Goal: Task Accomplishment & Management: Complete application form

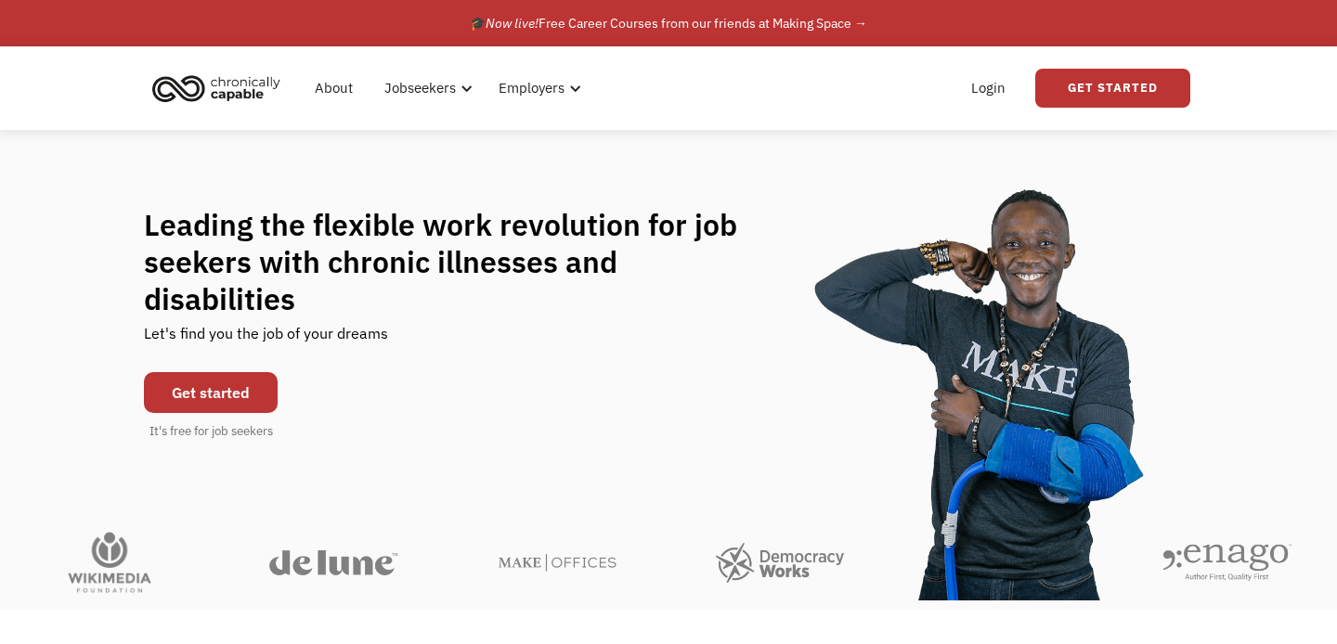
click at [243, 372] on link "Get started" at bounding box center [211, 392] width 134 height 41
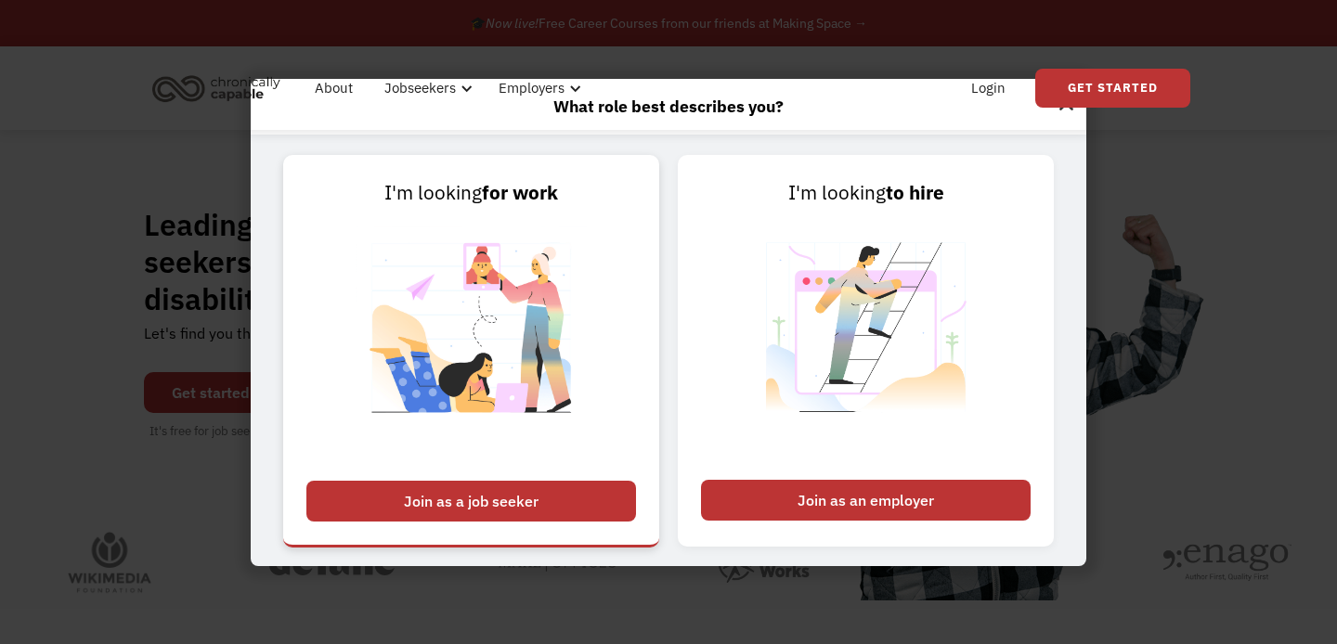
click at [430, 477] on link "I'm looking for work Join as a job seeker" at bounding box center [471, 351] width 376 height 392
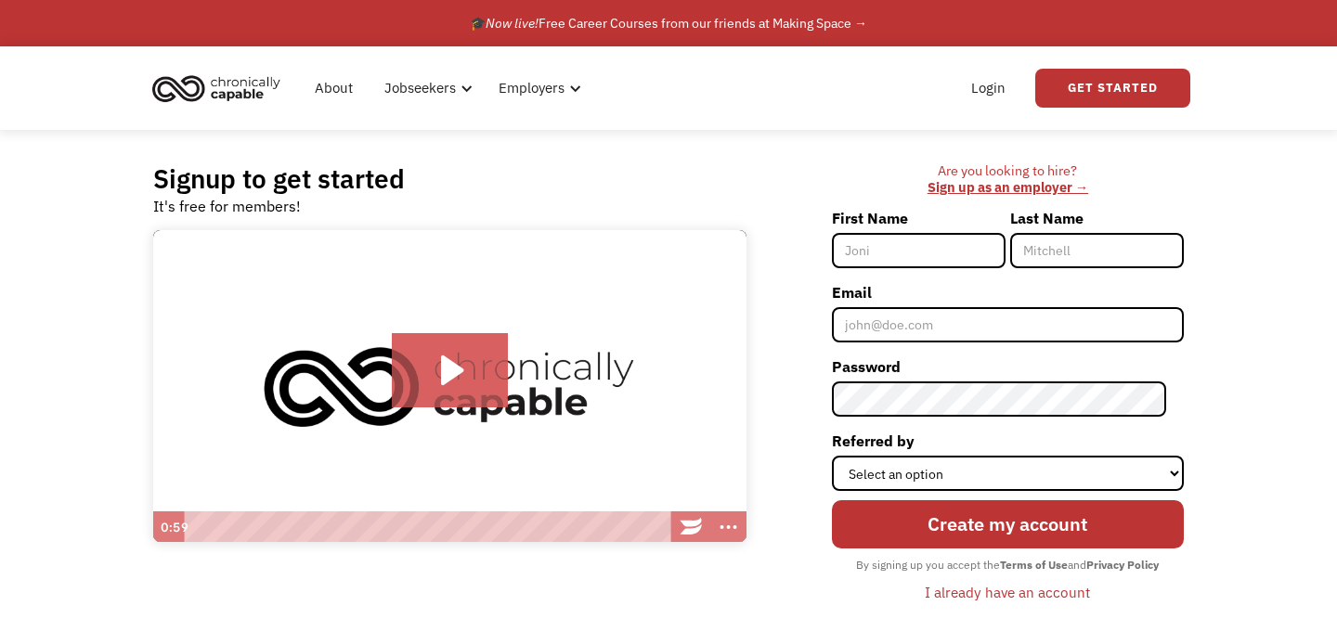
click at [901, 254] on input "First Name" at bounding box center [919, 250] width 174 height 35
type input "[PERSON_NAME]"
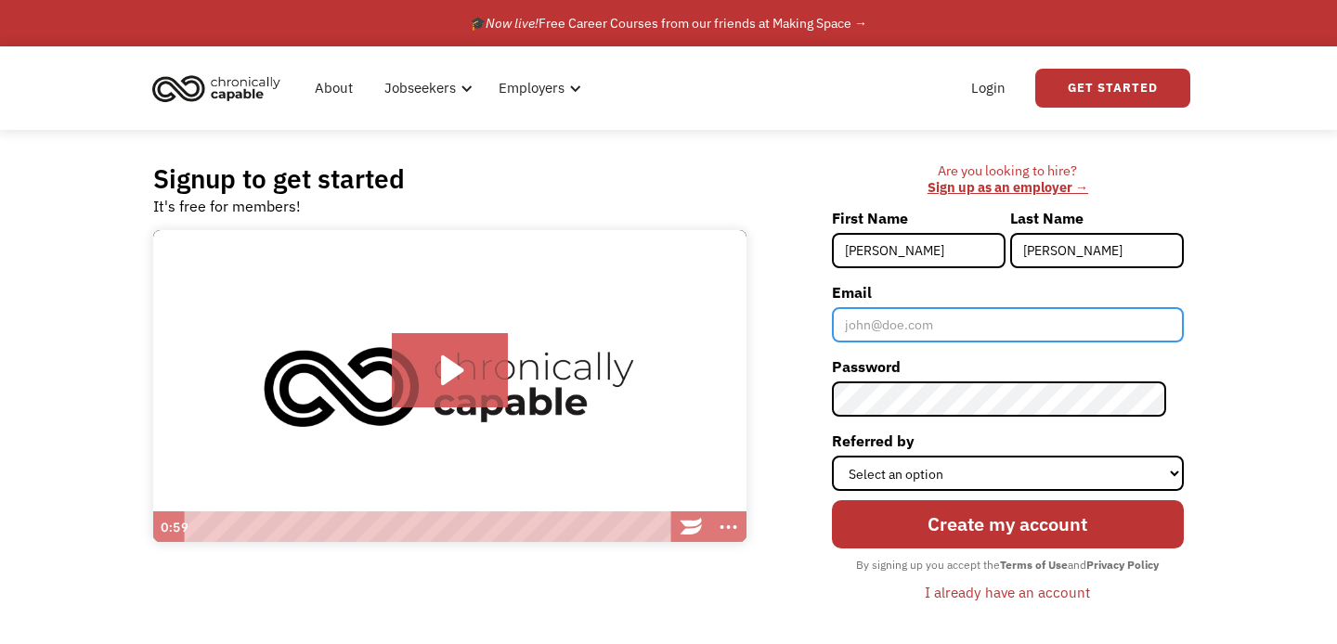
click at [944, 324] on input "Email" at bounding box center [1008, 324] width 352 height 35
type input "[EMAIL_ADDRESS][DOMAIN_NAME]"
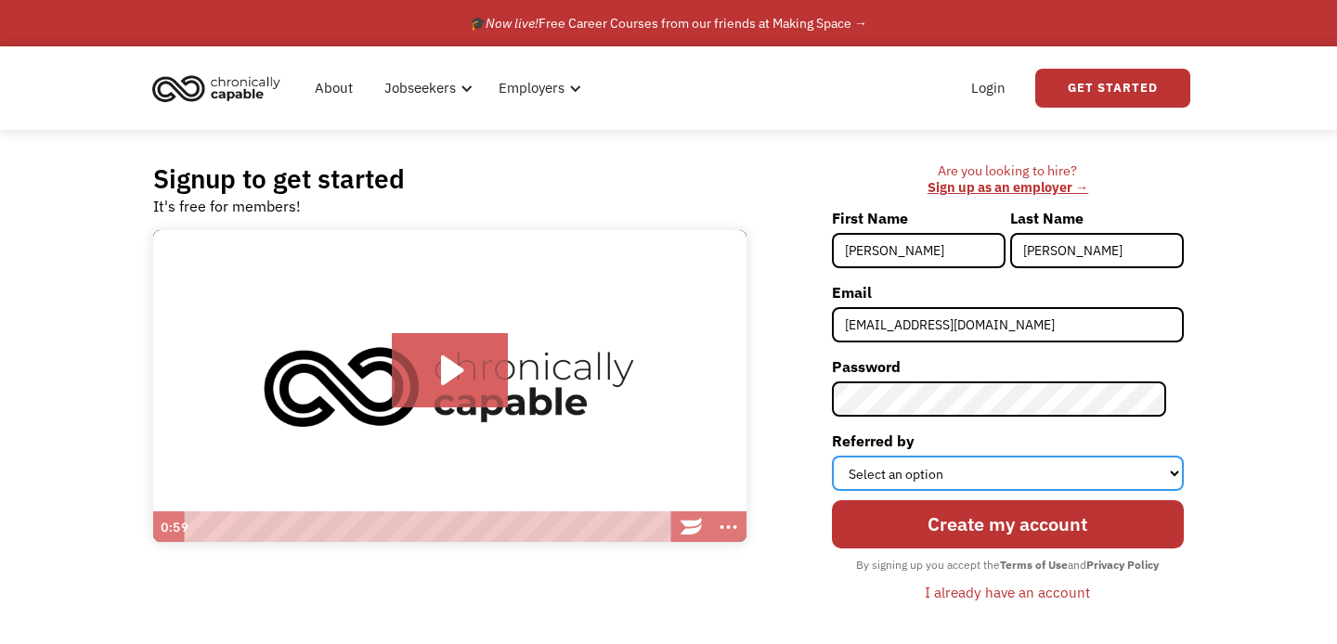
click at [1039, 463] on select "Select an option Instagram Facebook Twitter Search Engine News Article Word of …" at bounding box center [1008, 473] width 352 height 35
select select "Search Engine"
click at [849, 456] on select "Select an option Instagram Facebook Twitter Search Engine News Article Word of …" at bounding box center [1008, 473] width 352 height 35
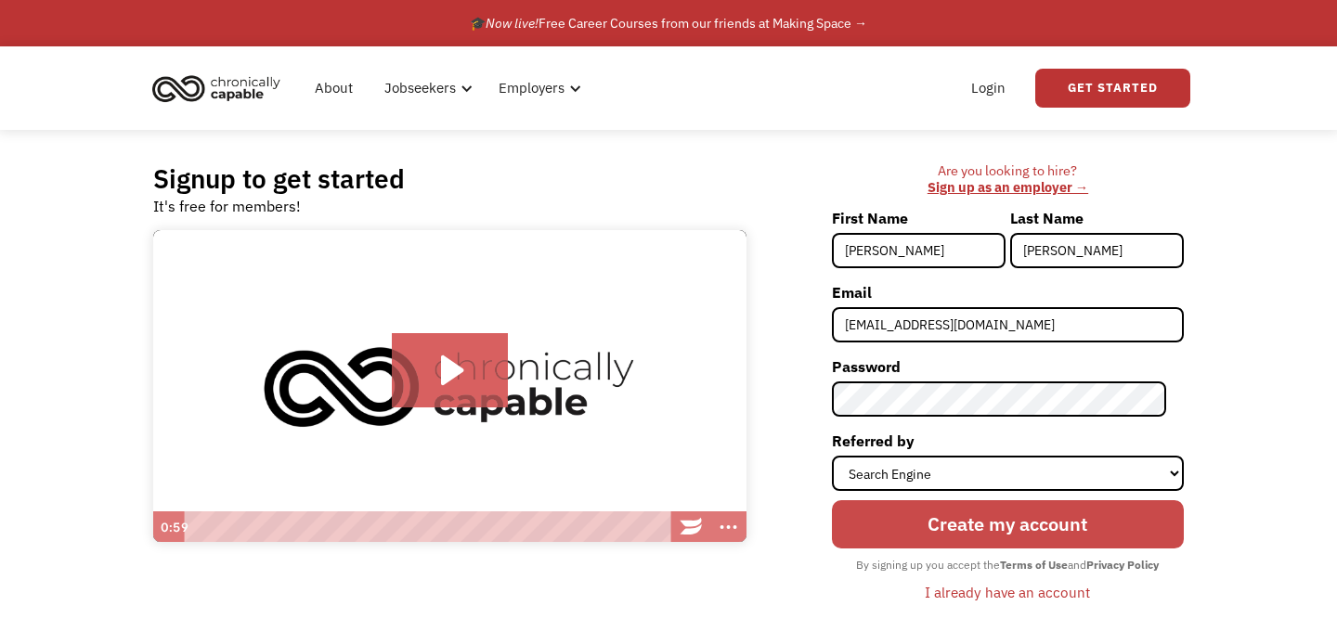
click at [1039, 538] on input "Create my account" at bounding box center [1008, 524] width 352 height 48
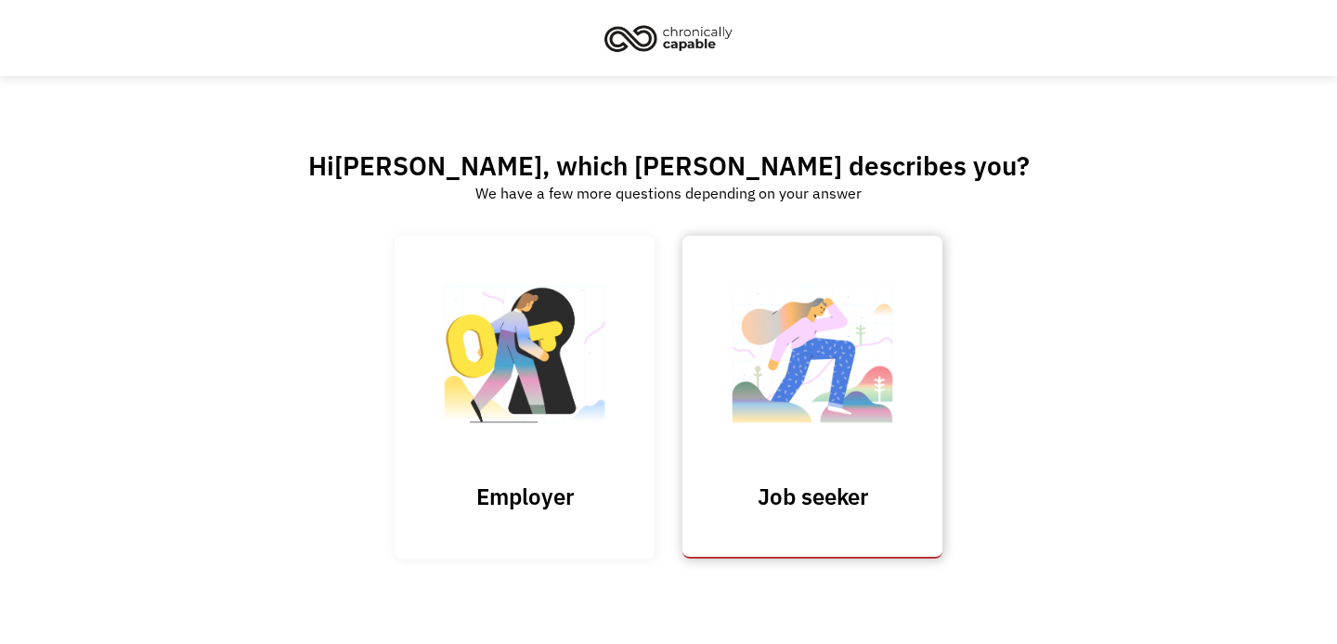
click at [812, 396] on img at bounding box center [812, 363] width 186 height 181
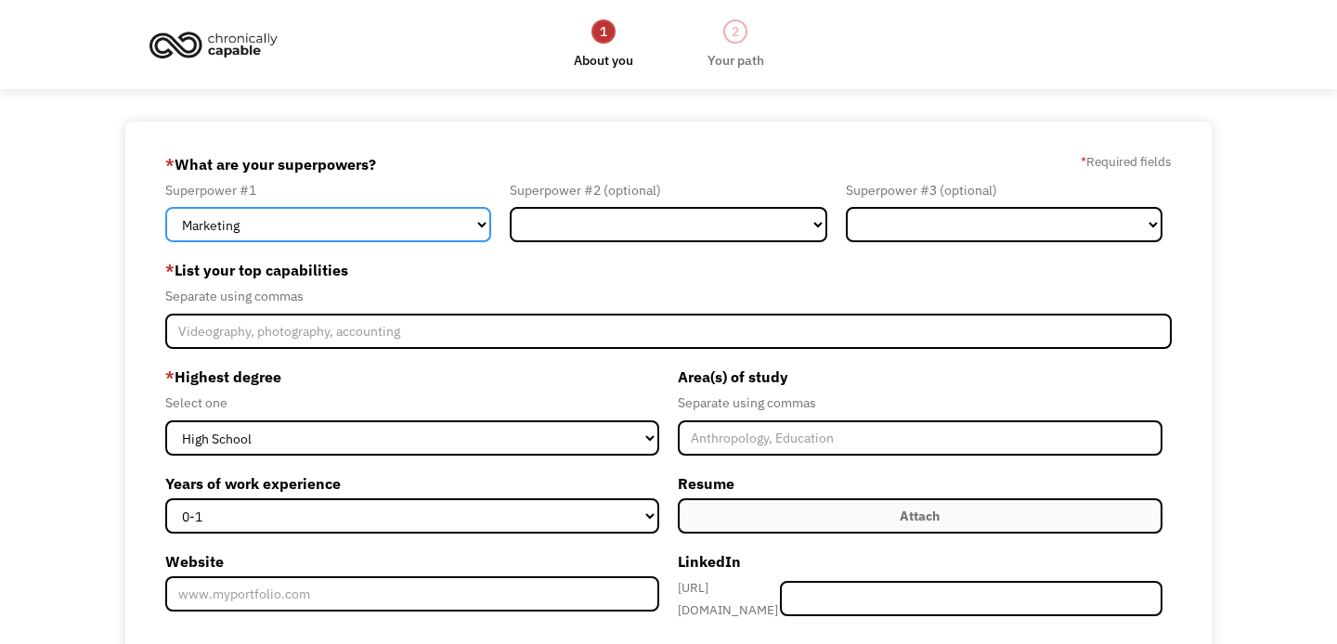
click at [459, 230] on select "Marketing Human Resources Finance Technology Operations Sales Industrial & Manu…" at bounding box center [328, 224] width 326 height 35
select select "Science & Education"
click at [165, 207] on select "Marketing Human Resources Finance Technology Operations Sales Industrial & Manu…" at bounding box center [328, 224] width 326 height 35
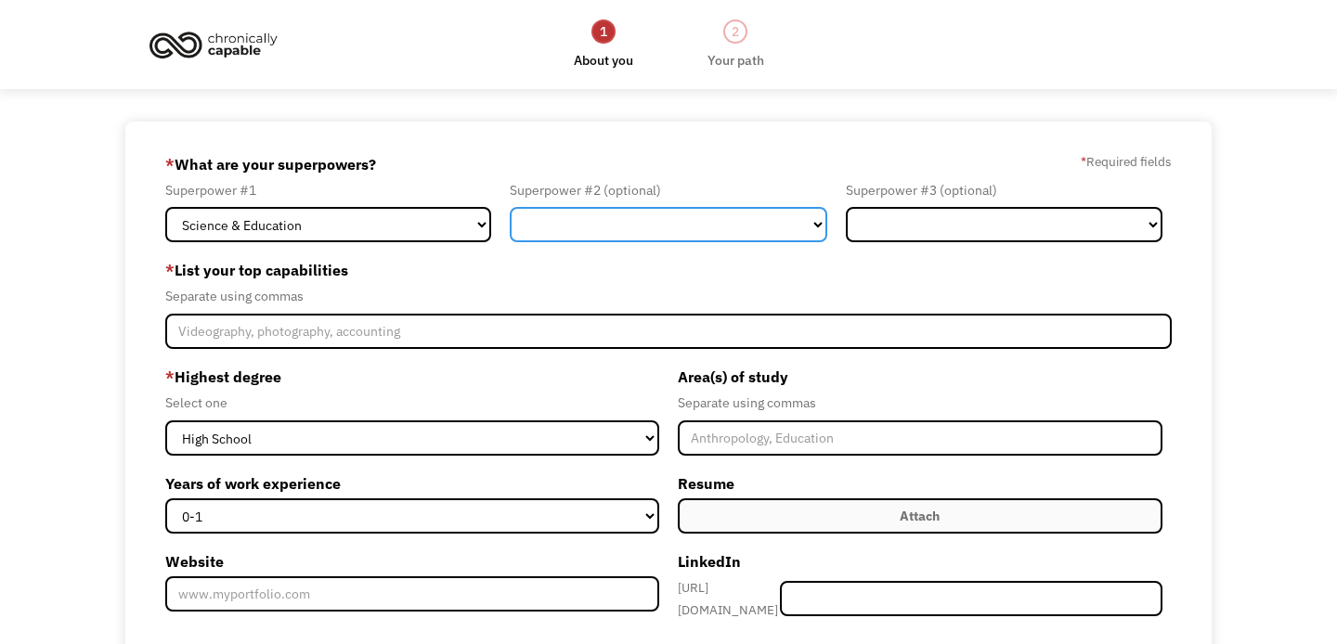
click at [556, 230] on select "Marketing Human Resources Finance Technology Operations Sales Industrial & Manu…" at bounding box center [668, 224] width 317 height 35
select select "Customer Service"
click at [510, 207] on select "Marketing Human Resources Finance Technology Operations Sales Industrial & Manu…" at bounding box center [668, 224] width 317 height 35
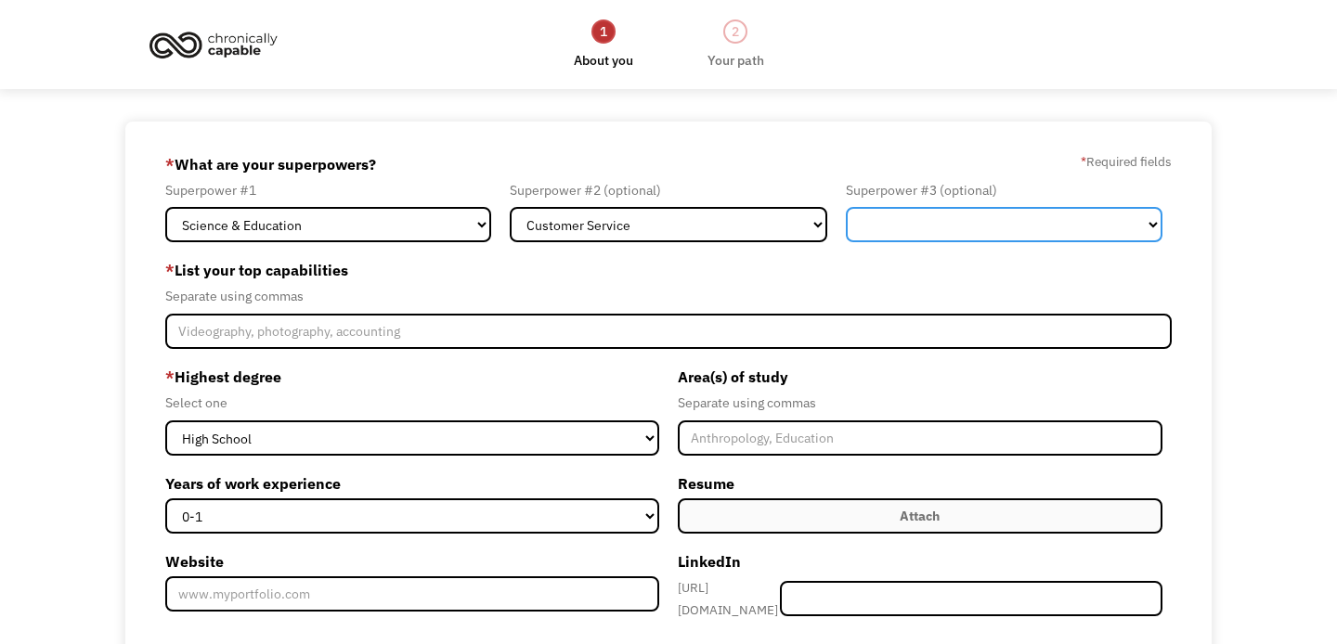
click at [918, 223] on select "Marketing Human Resources Finance Technology Operations Sales Industrial & Manu…" at bounding box center [1004, 224] width 317 height 35
select select "Other"
click at [846, 207] on select "Marketing Human Resources Finance Technology Operations Sales Industrial & Manu…" at bounding box center [1004, 224] width 317 height 35
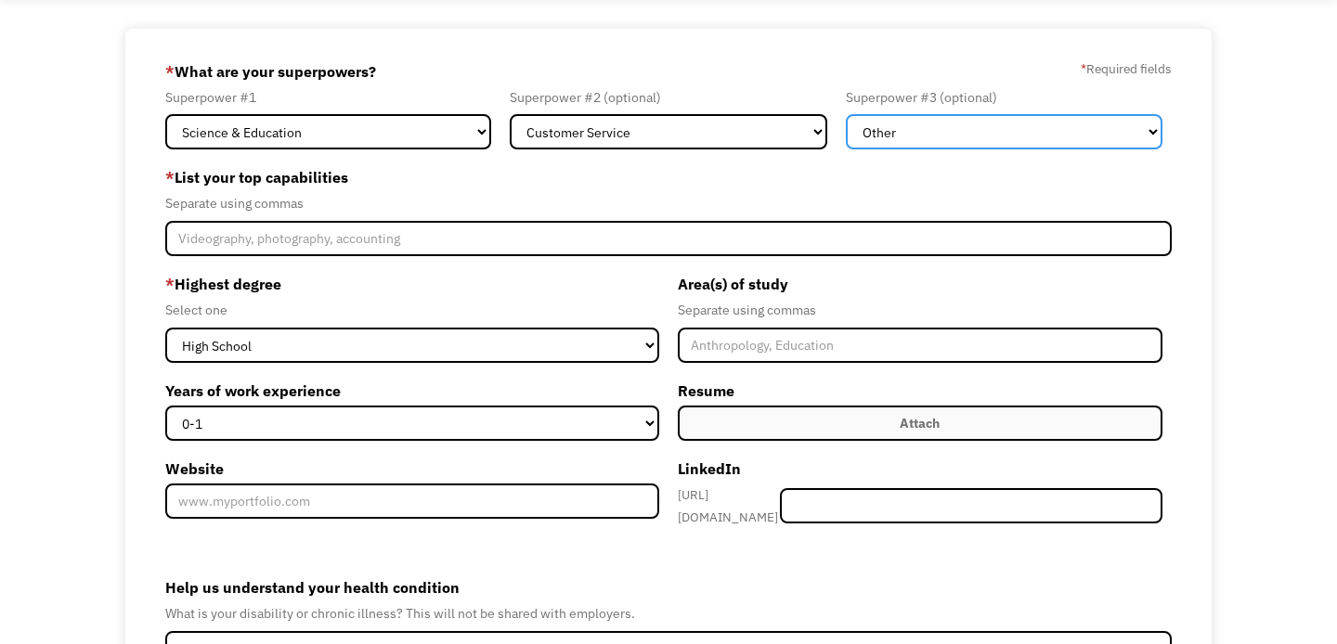
scroll to position [94, 0]
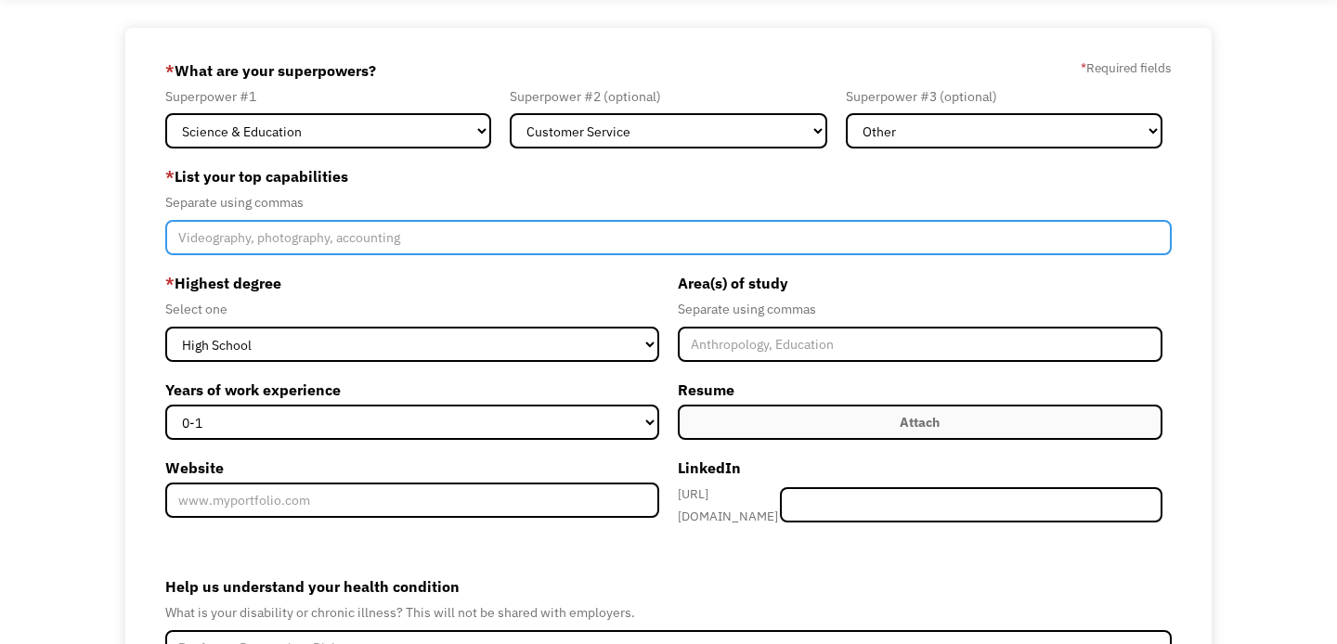
click at [478, 232] on input "Member-Create-Step1" at bounding box center [668, 237] width 1006 height 35
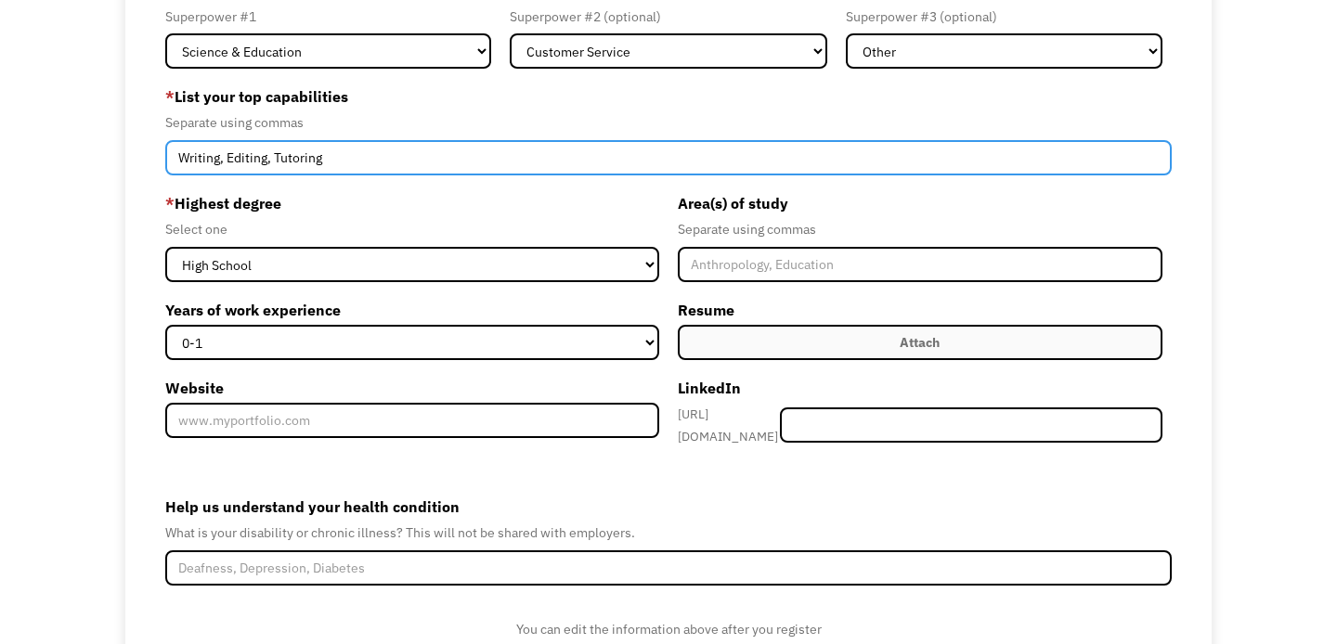
scroll to position [183, 0]
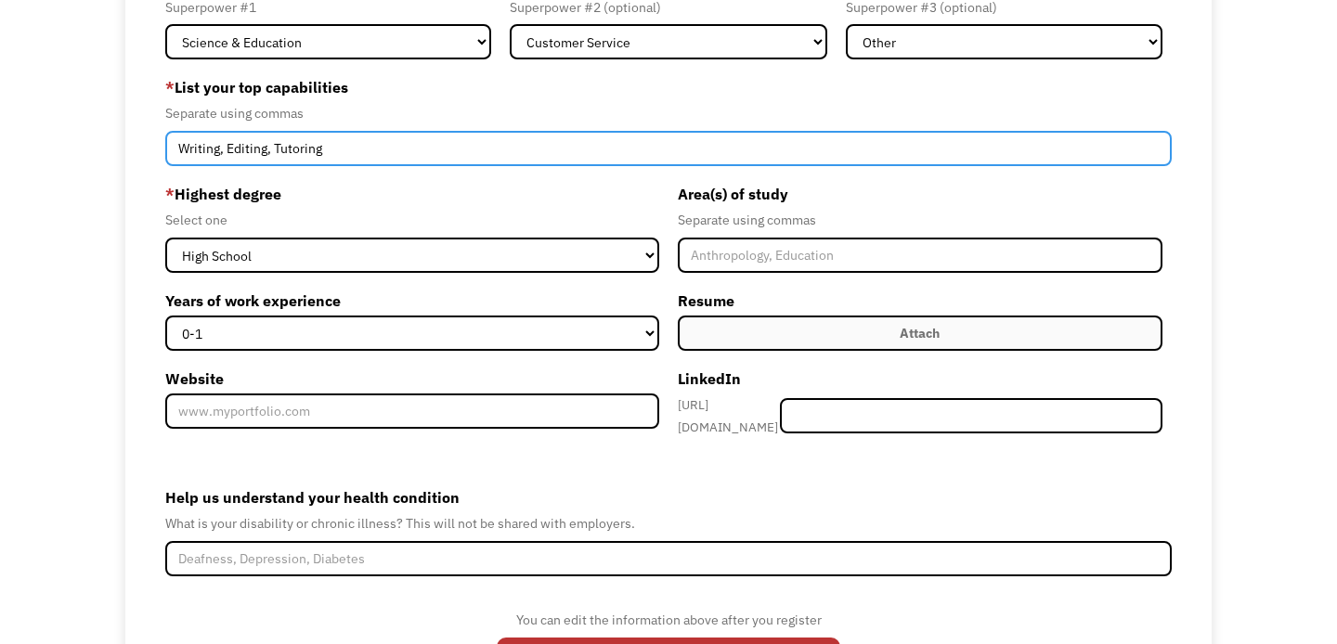
type input "Writing, Editing, Tutoring"
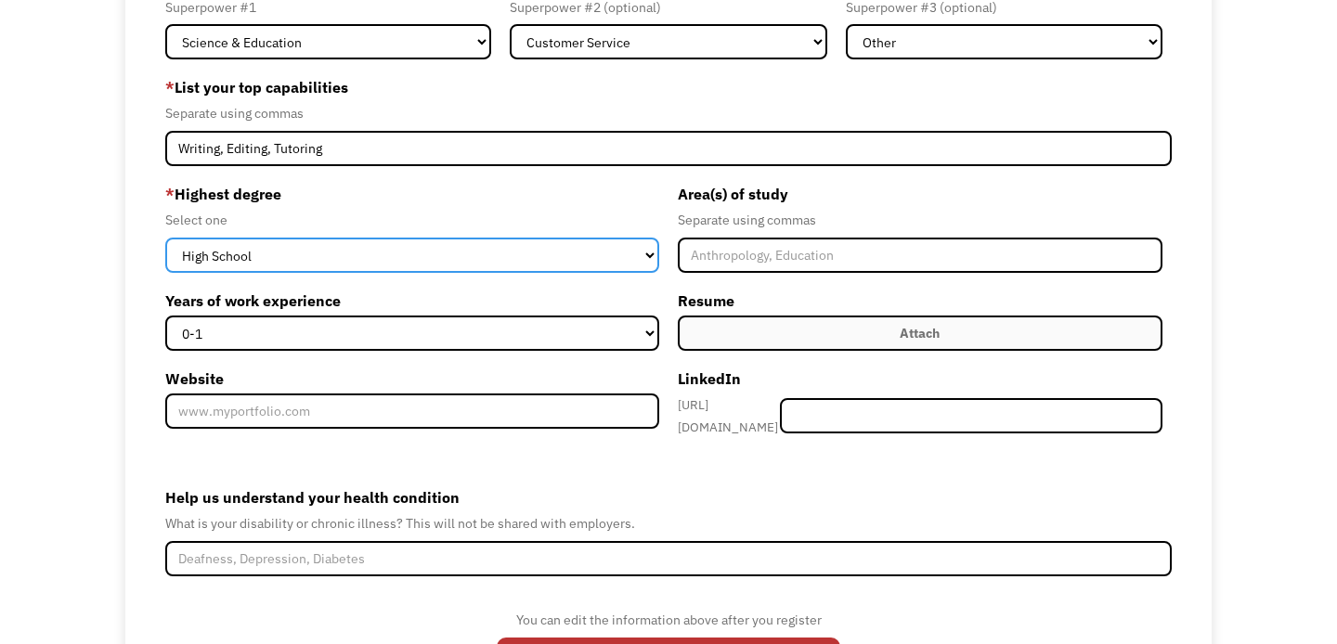
click at [318, 266] on select "High School Associates Bachelors Master's PhD" at bounding box center [412, 255] width 494 height 35
select select "bachelors"
click at [165, 238] on select "High School Associates Bachelors Master's PhD" at bounding box center [412, 255] width 494 height 35
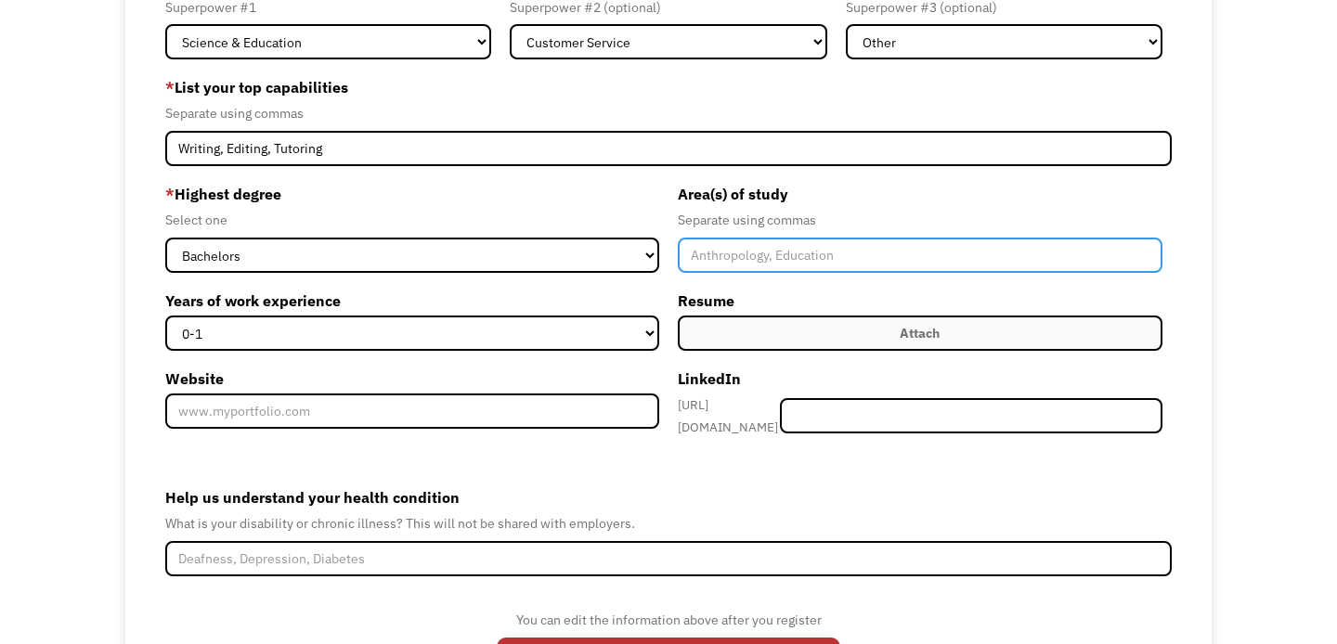
click at [758, 263] on input "Member-Create-Step1" at bounding box center [920, 255] width 485 height 35
type input "English"
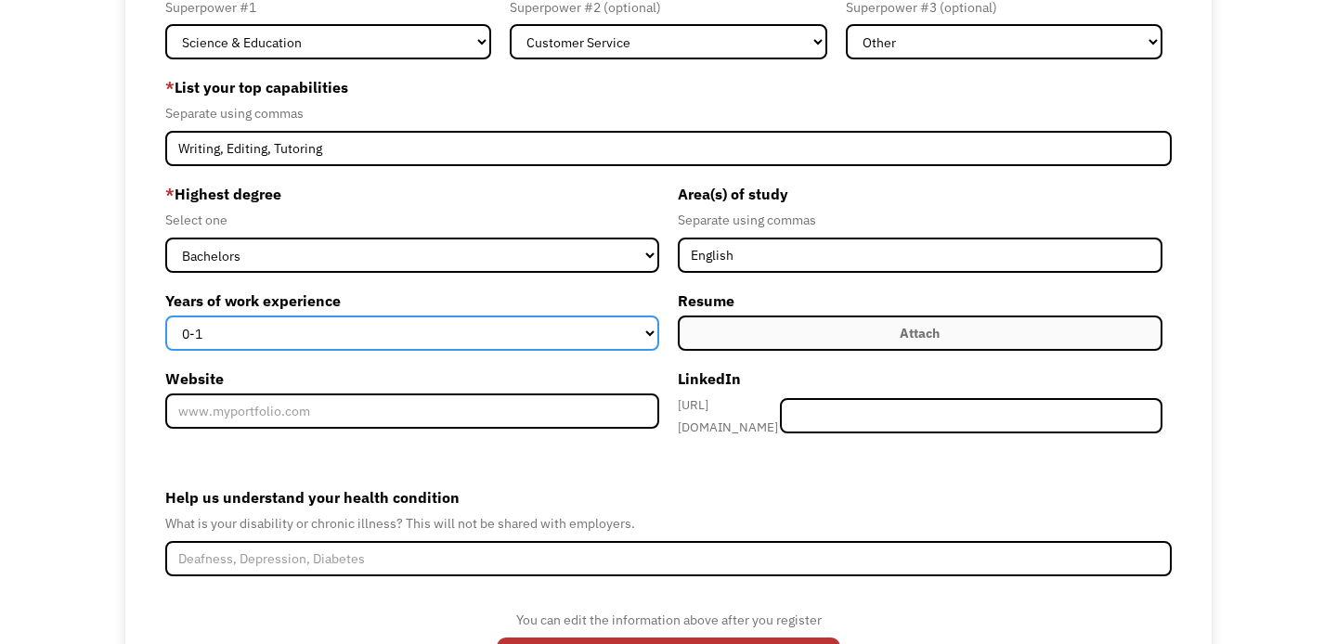
click at [549, 340] on select "0-1 2-4 5-10 11-15 15+" at bounding box center [412, 333] width 494 height 35
select select "2-4"
click at [165, 316] on select "0-1 2-4 5-10 11-15 15+" at bounding box center [412, 333] width 494 height 35
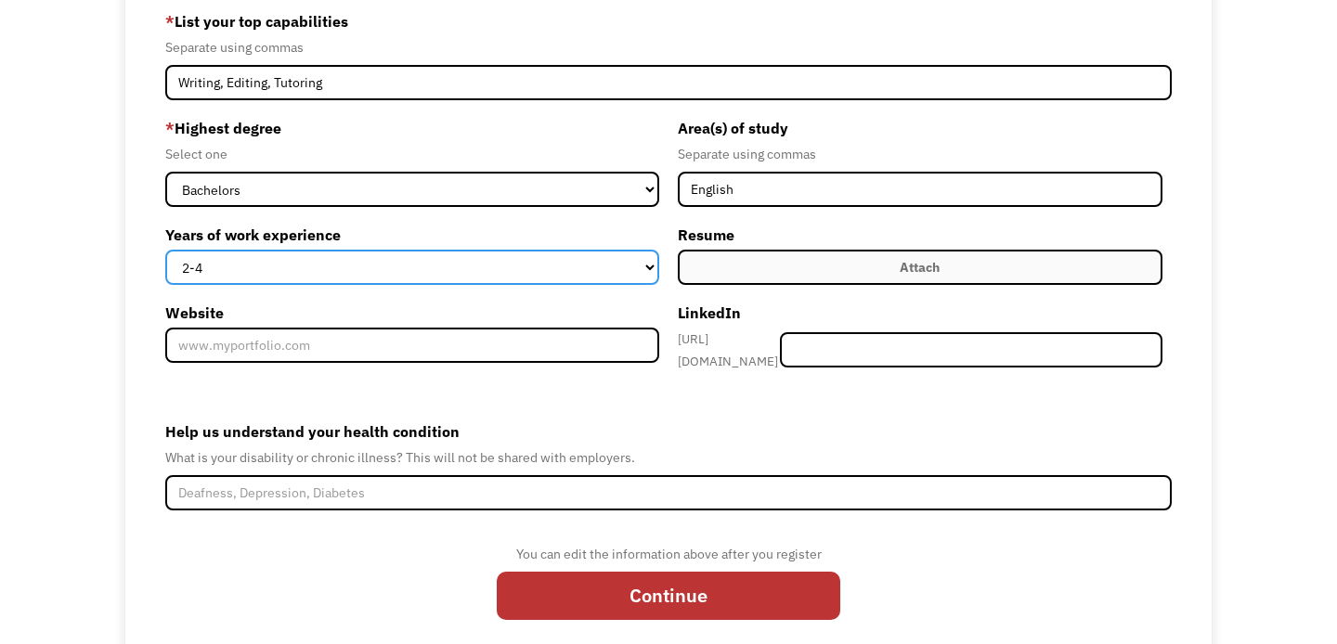
scroll to position [262, 0]
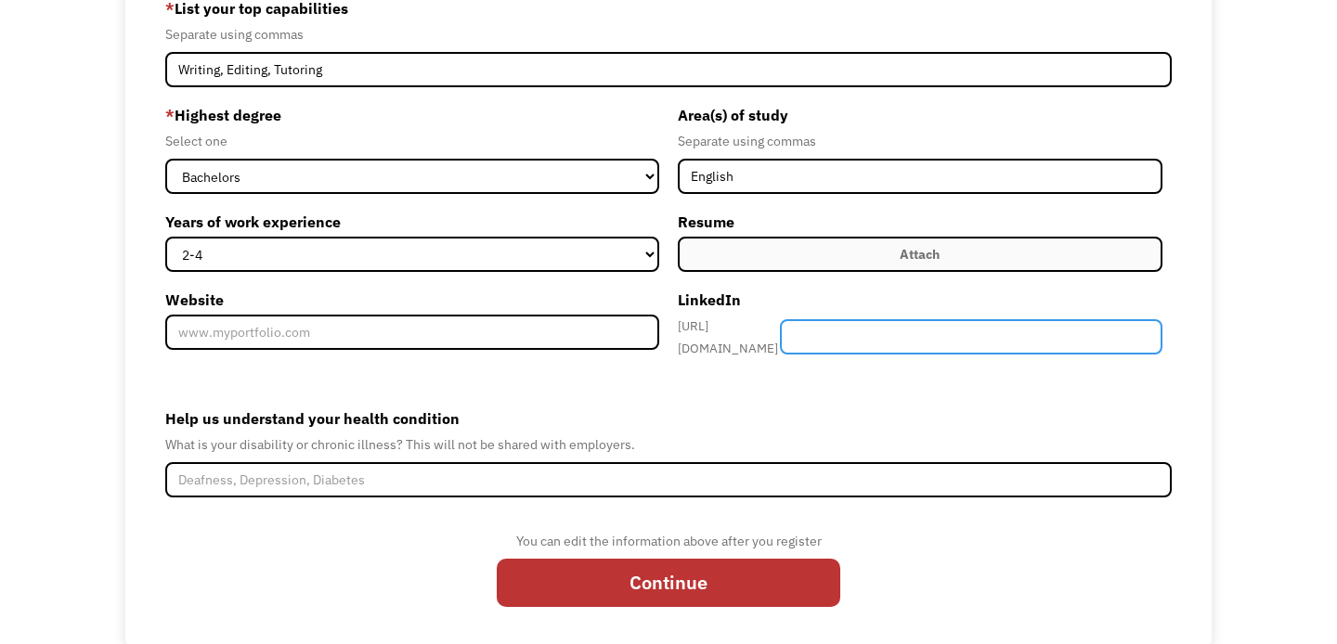
click at [854, 337] on input "Member-Create-Step1" at bounding box center [971, 336] width 382 height 35
paste input "olivia-troutman-73a876271"
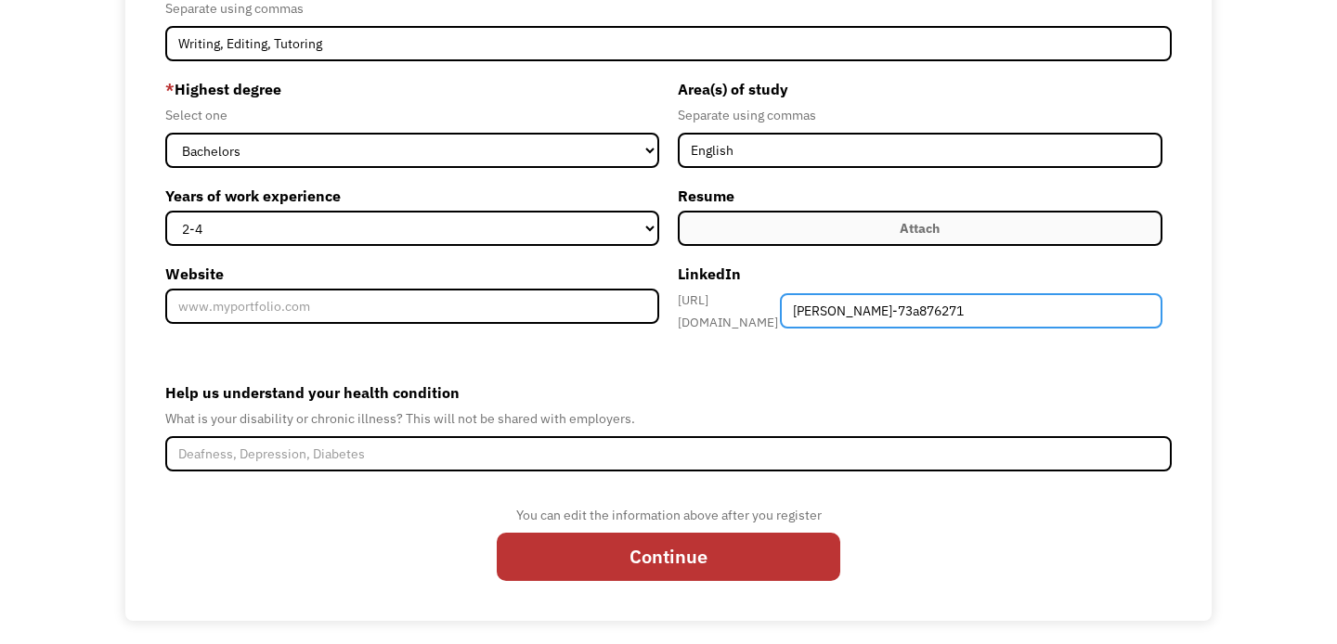
type input "olivia-troutman-73a876271"
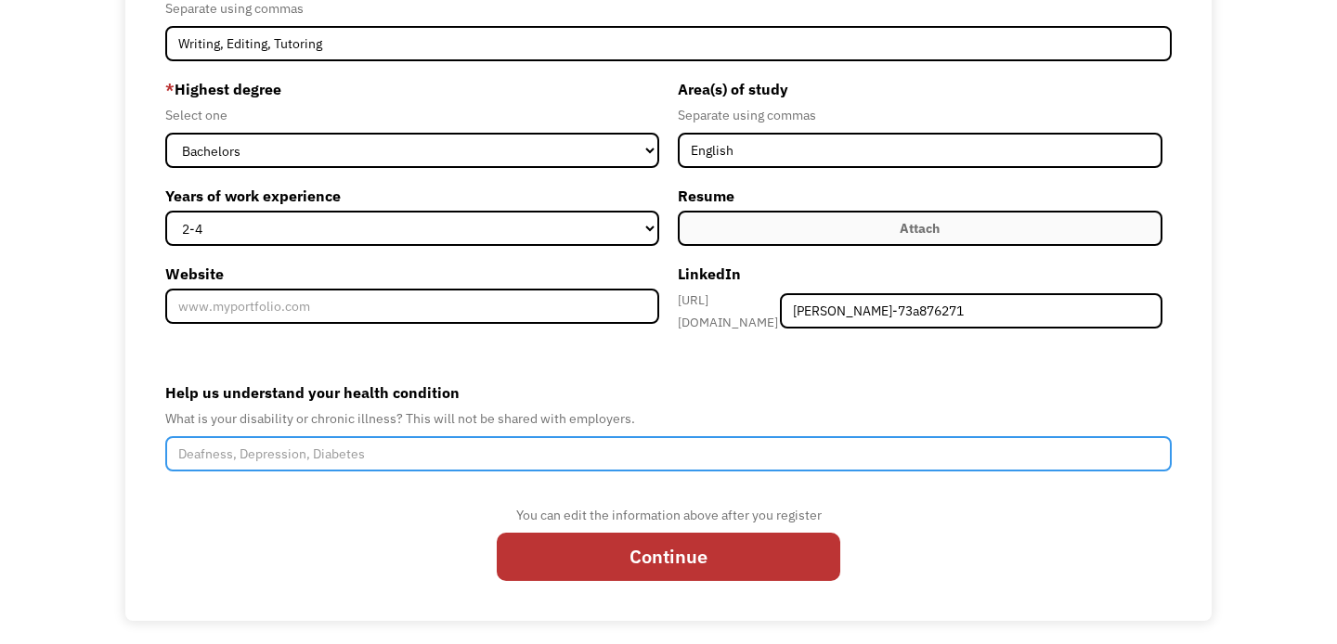
click at [654, 436] on input "Help us understand your health condition" at bounding box center [668, 453] width 1006 height 35
type input "Arthritis, Fibromyalgia, Chronic Fatigue, Endometriosis"
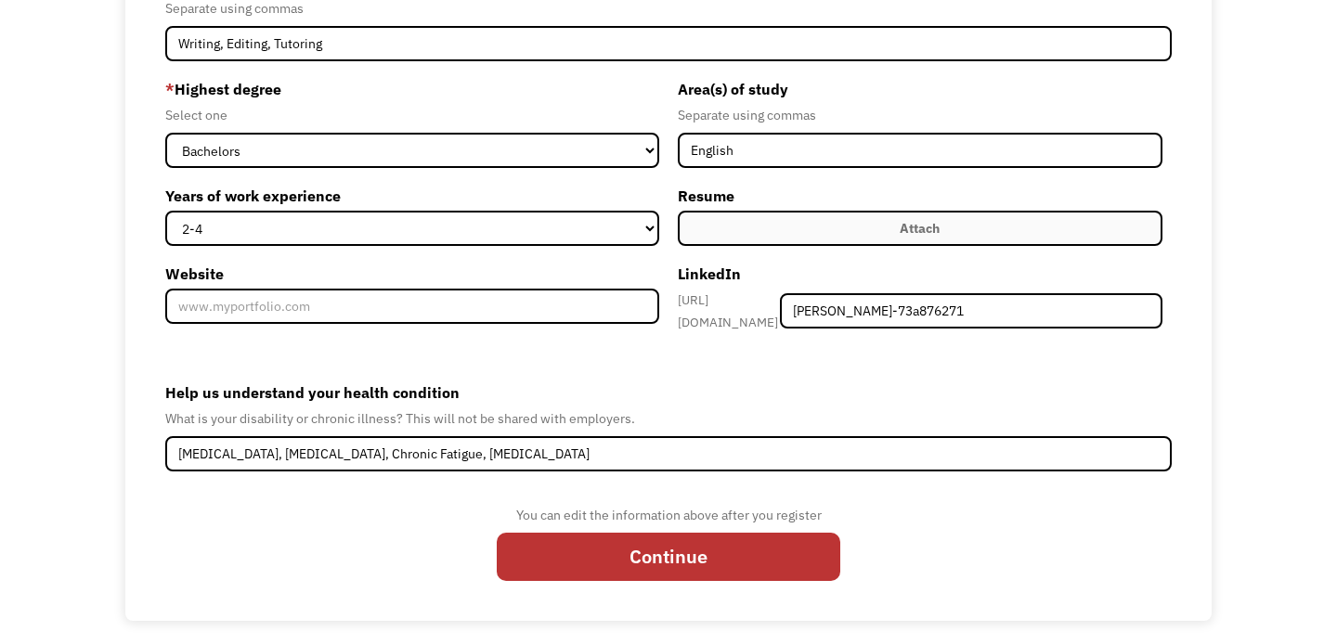
click at [678, 516] on div "You can edit the information above after you register" at bounding box center [669, 515] width 344 height 22
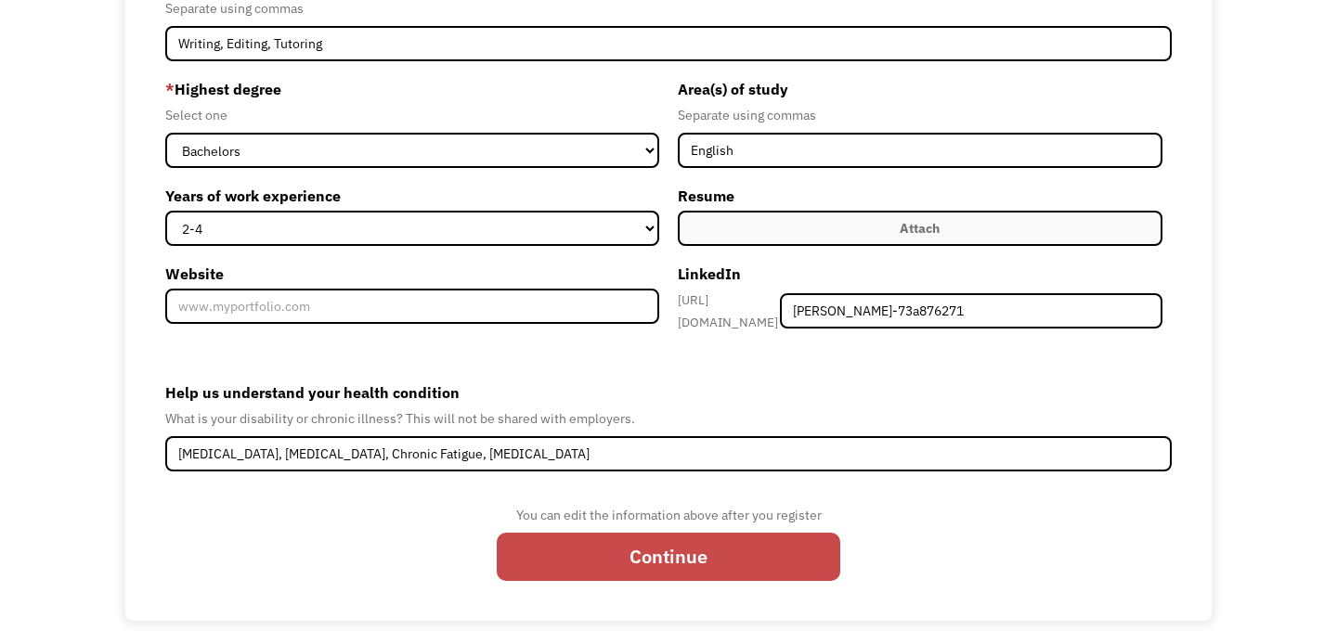
click at [682, 546] on input "Continue" at bounding box center [669, 557] width 344 height 48
type input "Please wait..."
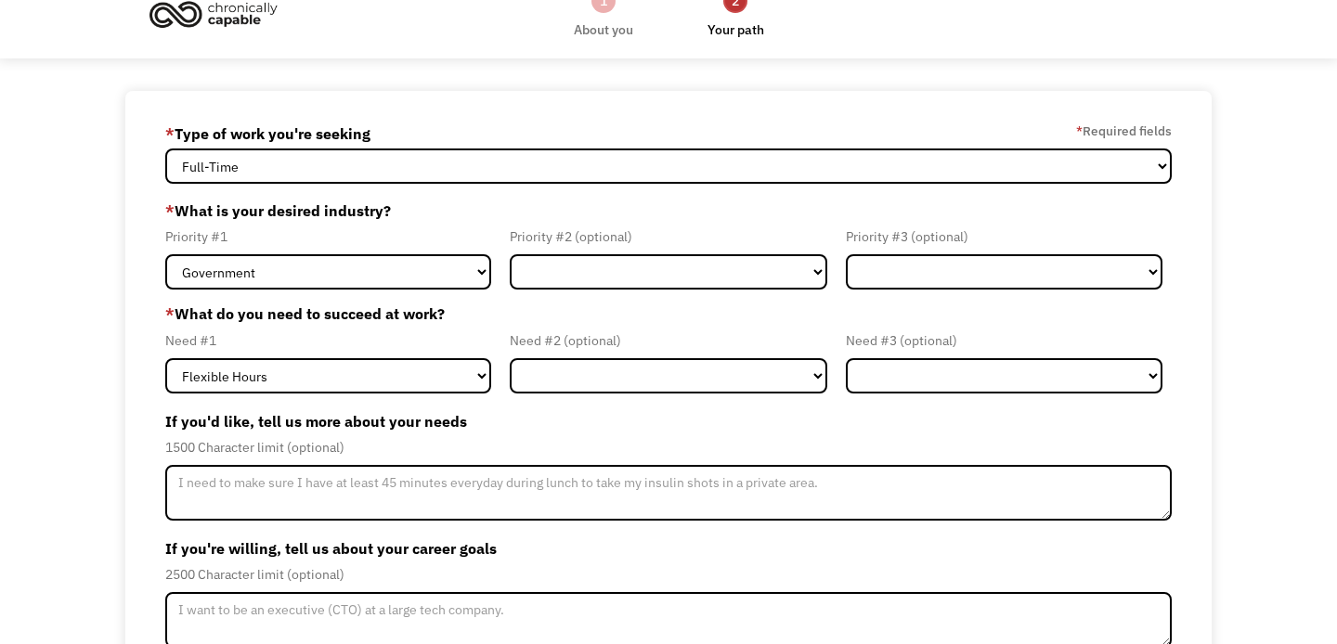
scroll to position [32, 0]
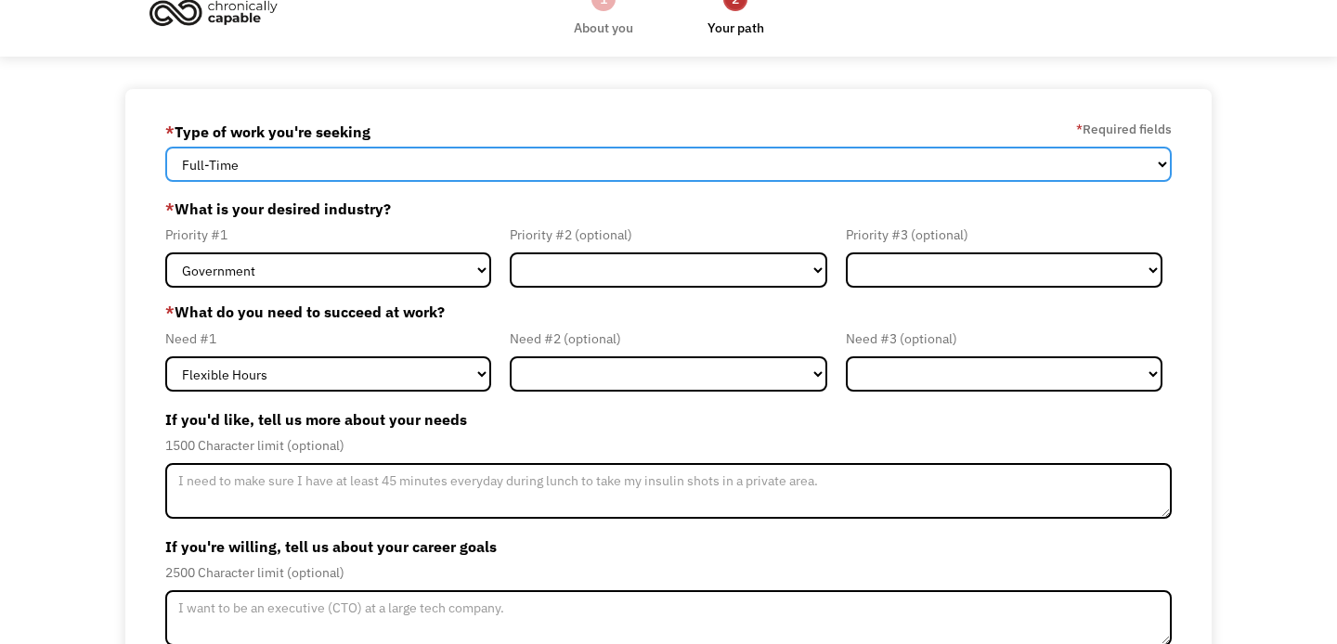
click at [321, 162] on select "Full-Time Part-Time Both Full-Time and Part-Time" at bounding box center [668, 164] width 1006 height 35
select select "Both Full-Time and Part-Time"
click at [165, 147] on select "Full-Time Part-Time Both Full-Time and Part-Time" at bounding box center [668, 164] width 1006 height 35
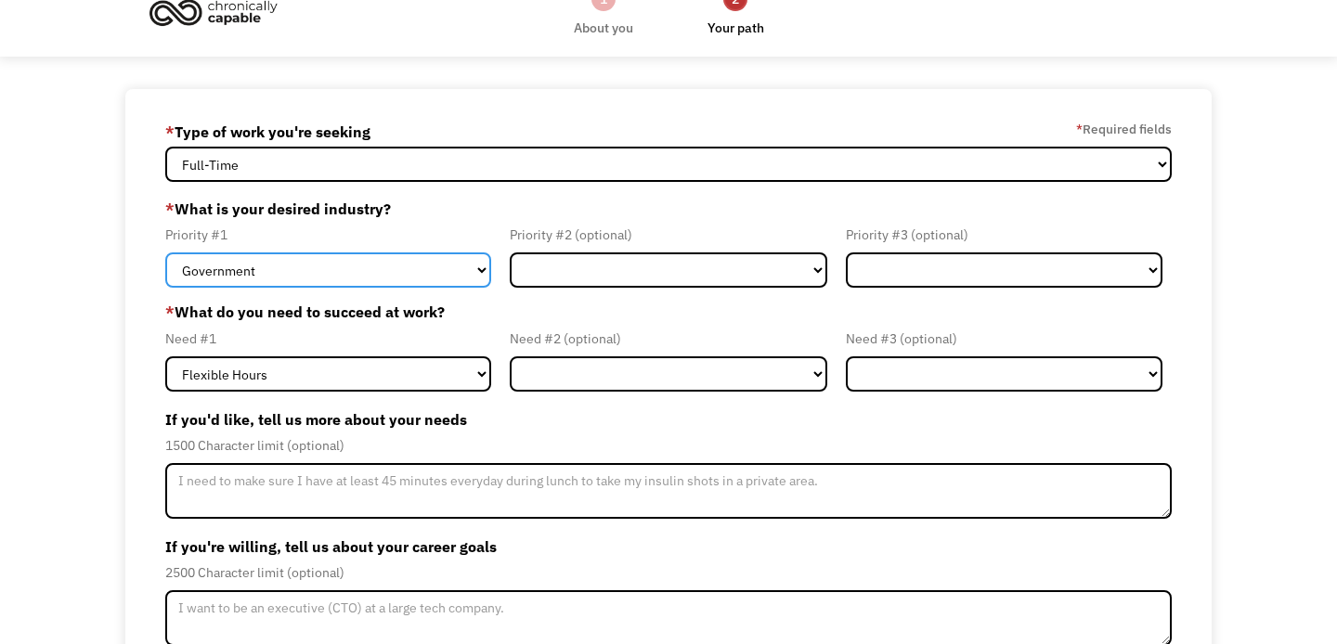
click at [379, 262] on select "Government Finance & Insurance Health & Social Care Tech & Engineering Creative…" at bounding box center [328, 270] width 326 height 35
select select "Creative & Design"
click at [165, 253] on select "Government Finance & Insurance Health & Social Care Tech & Engineering Creative…" at bounding box center [328, 270] width 326 height 35
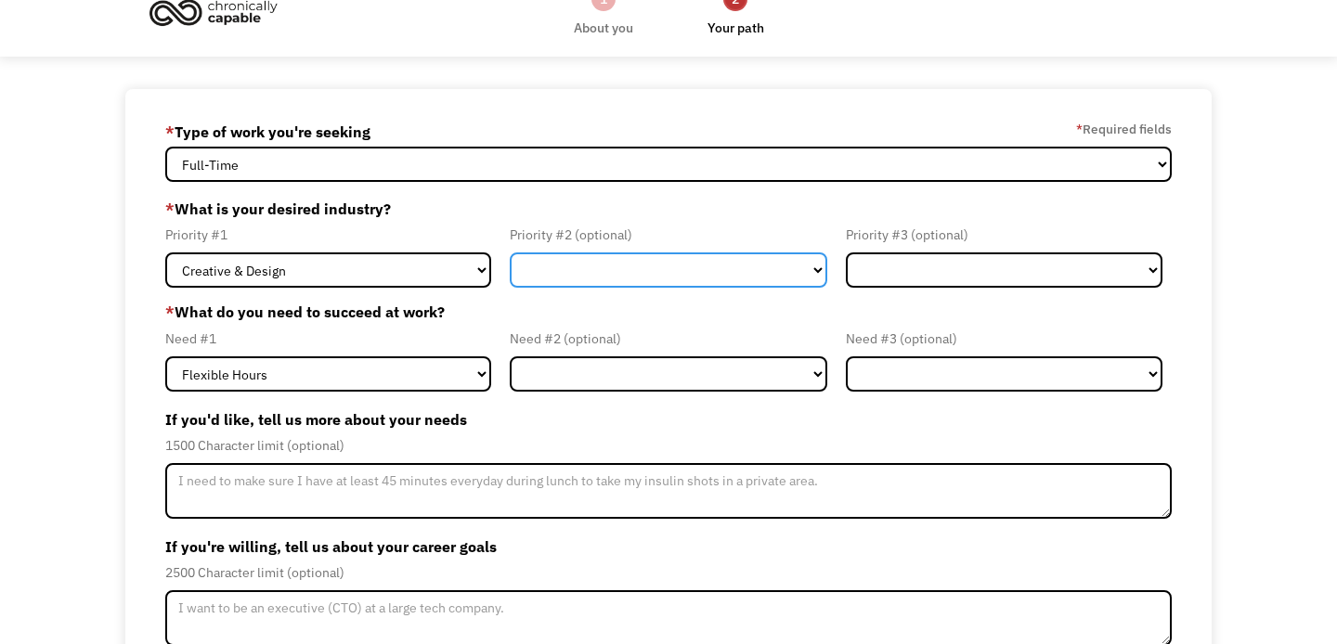
click at [561, 267] on select "Government Finance & Insurance Health & Social Care Tech & Engineering Creative…" at bounding box center [668, 270] width 317 height 35
select select "Education"
click at [510, 253] on select "Government Finance & Insurance Health & Social Care Tech & Engineering Creative…" at bounding box center [668, 270] width 317 height 35
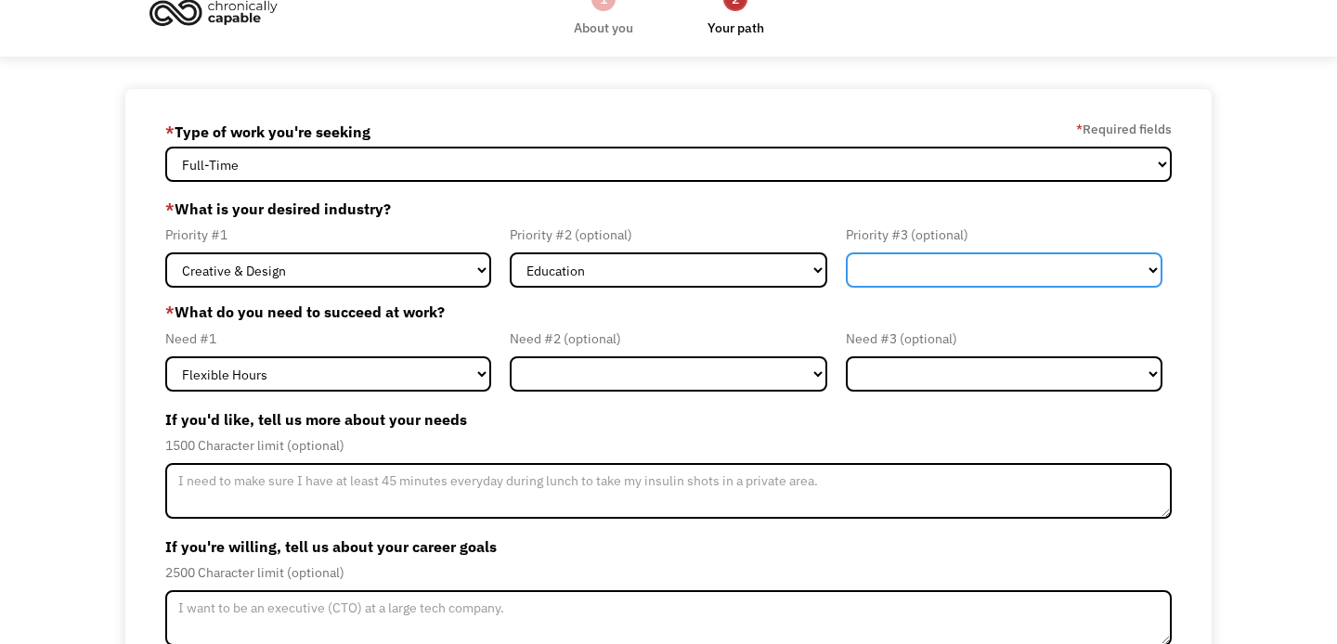
click at [940, 271] on select "Government Finance & Insurance Health & Social Care Tech & Engineering Creative…" at bounding box center [1004, 270] width 317 height 35
select select "Administrative"
click at [846, 253] on select "Government Finance & Insurance Health & Social Care Tech & Engineering Creative…" at bounding box center [1004, 270] width 317 height 35
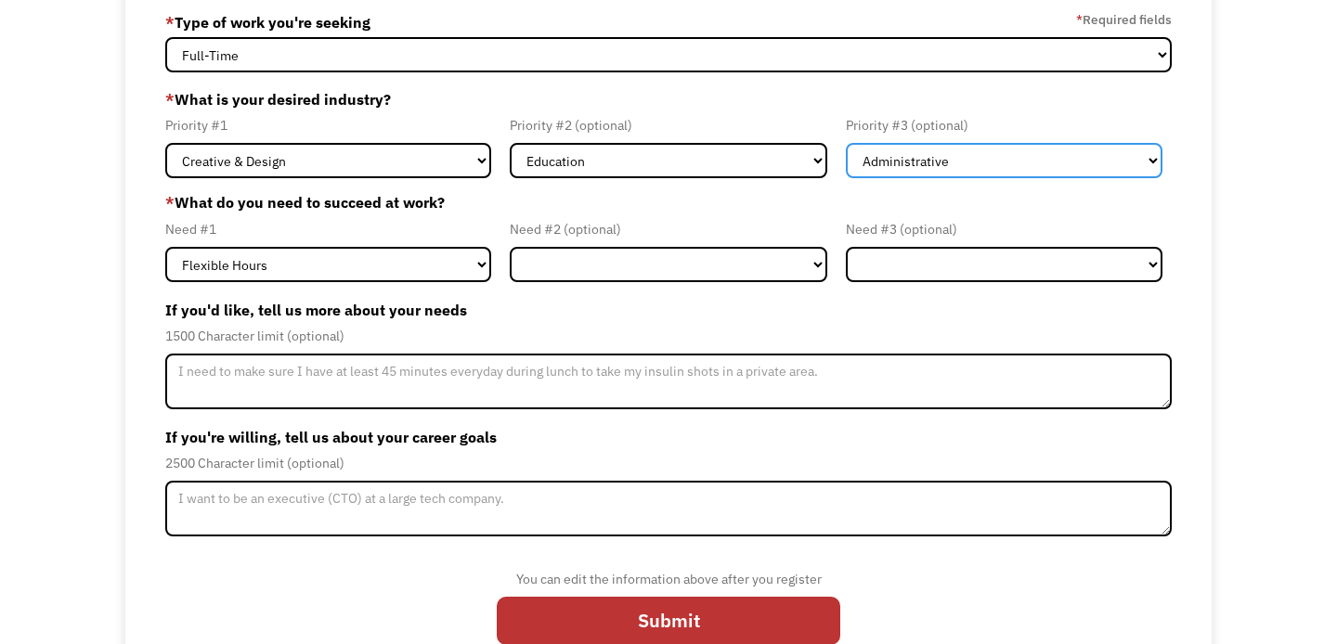
scroll to position [143, 0]
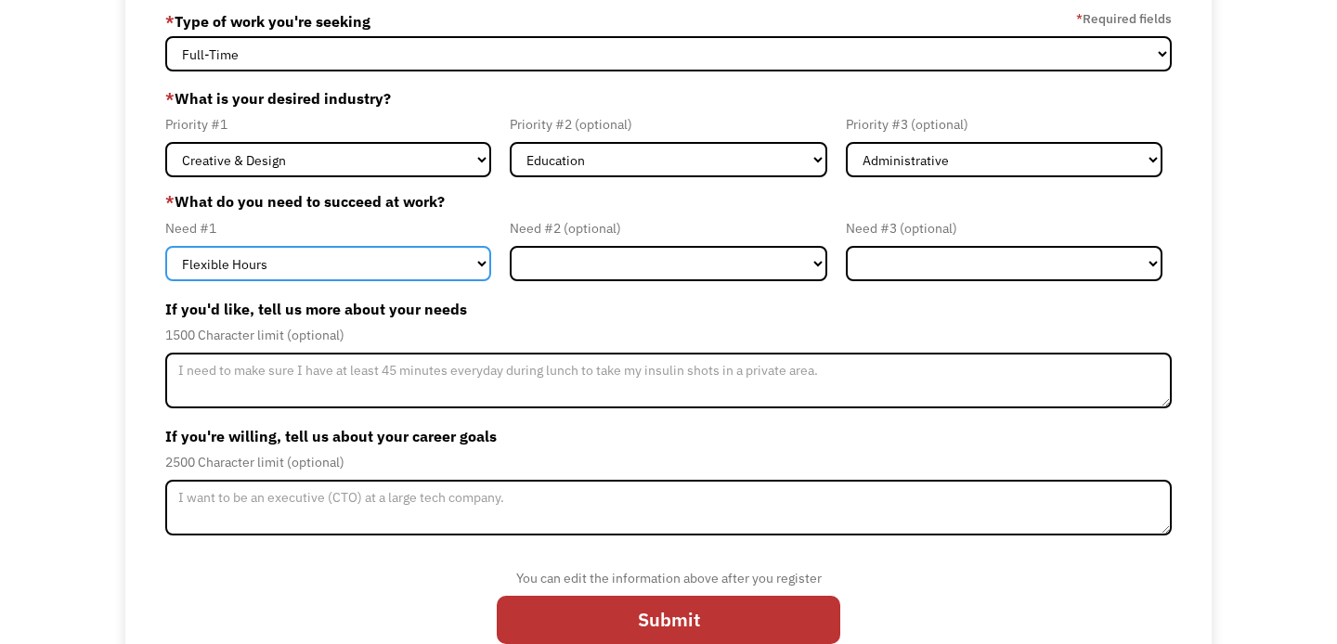
click at [339, 277] on select "Flexible Hours Remote Work Service Animal On-site Accommodations Visual Support…" at bounding box center [328, 263] width 326 height 35
select select "Remote Work"
click at [165, 246] on select "Flexible Hours Remote Work Service Animal On-site Accommodations Visual Support…" at bounding box center [328, 263] width 326 height 35
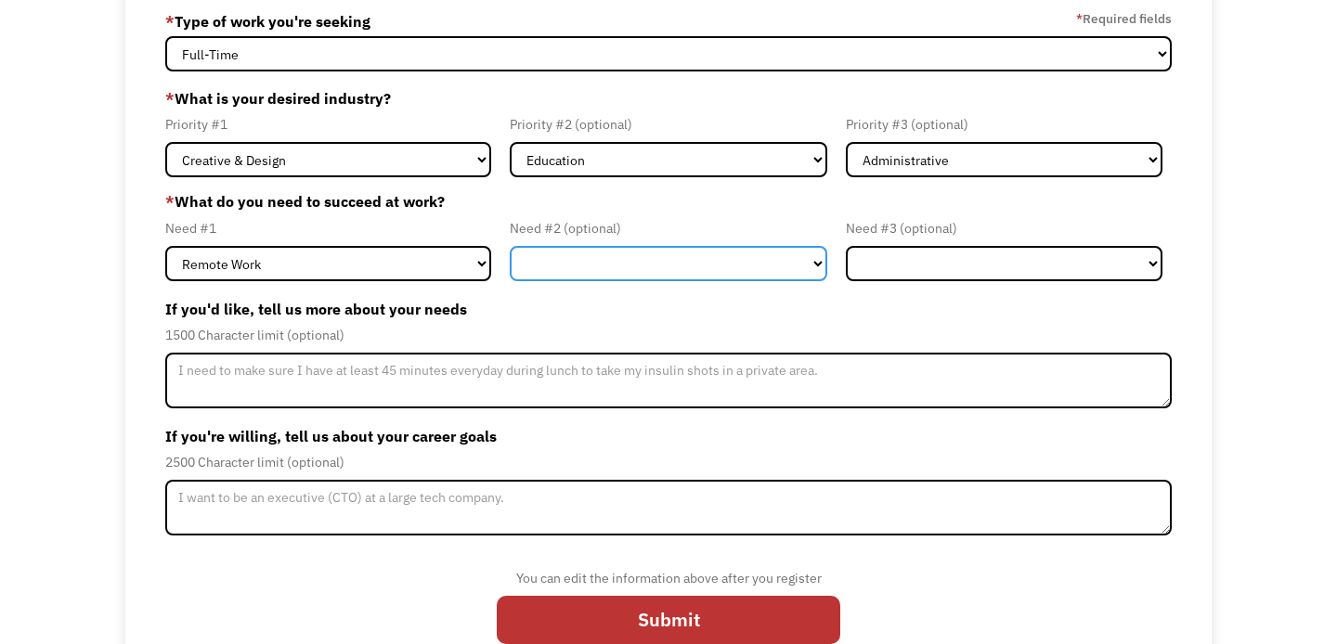
click at [564, 262] on select "Flexible Hours Remote Work Service Animal On-site Accommodations Visual Support…" at bounding box center [668, 263] width 317 height 35
select select "Flexible Hours"
click at [510, 246] on select "Flexible Hours Remote Work Service Animal On-site Accommodations Visual Support…" at bounding box center [668, 263] width 317 height 35
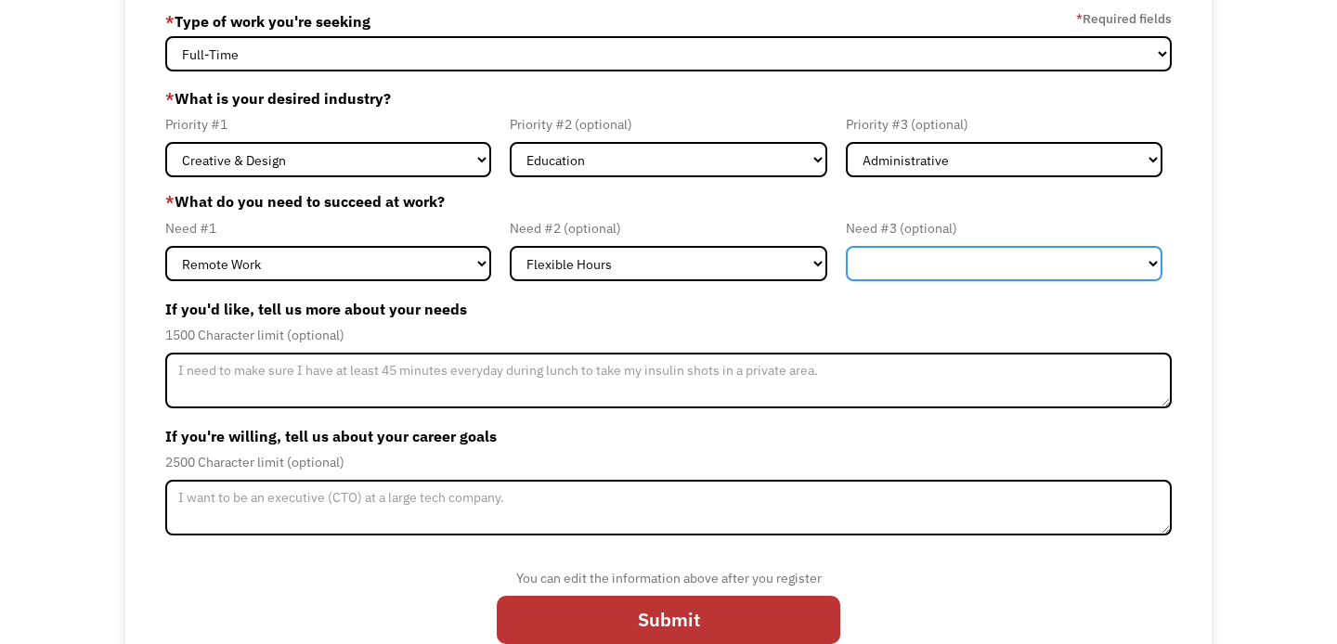
click at [892, 261] on select "Flexible Hours Remote Work Service Animal On-site Accommodations Visual Support…" at bounding box center [1004, 263] width 317 height 35
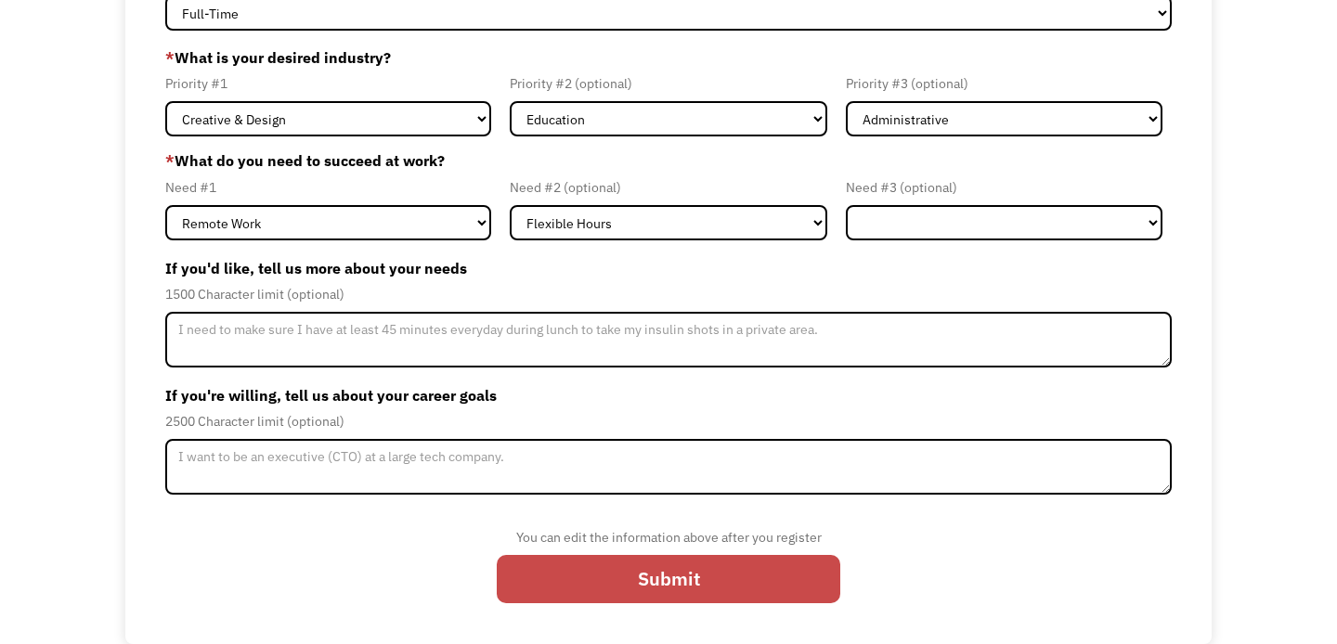
click at [551, 575] on input "Submit" at bounding box center [669, 579] width 344 height 48
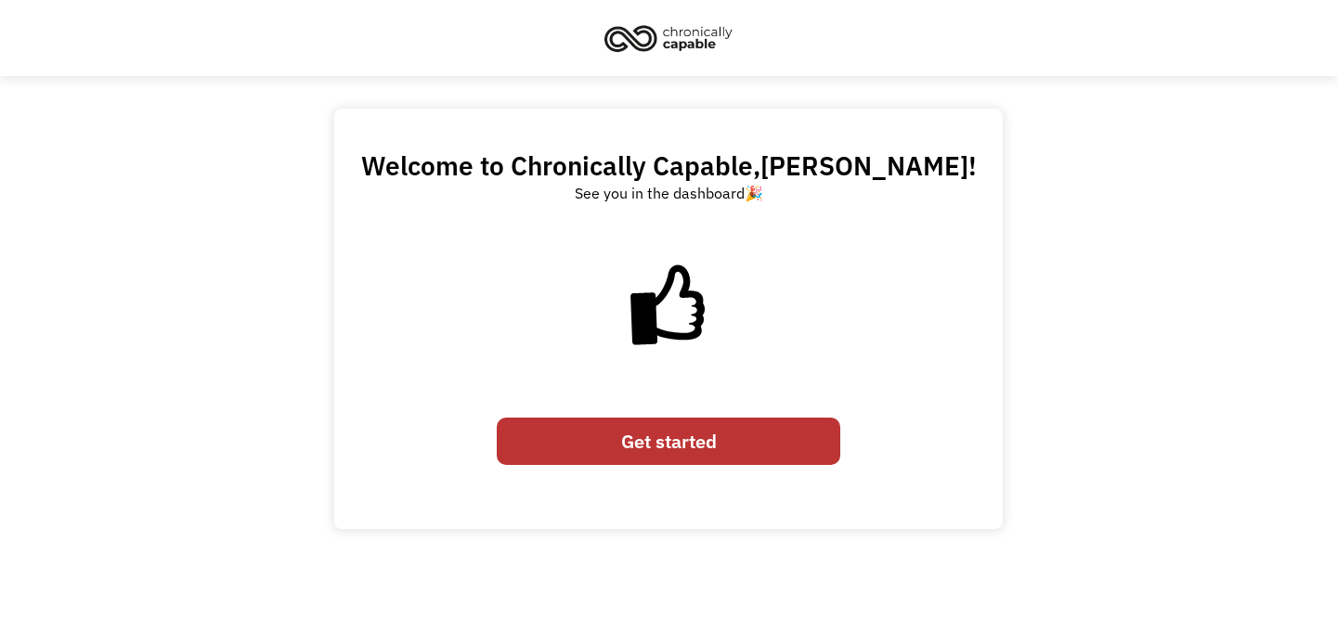
click at [644, 458] on link "Get started" at bounding box center [669, 442] width 344 height 48
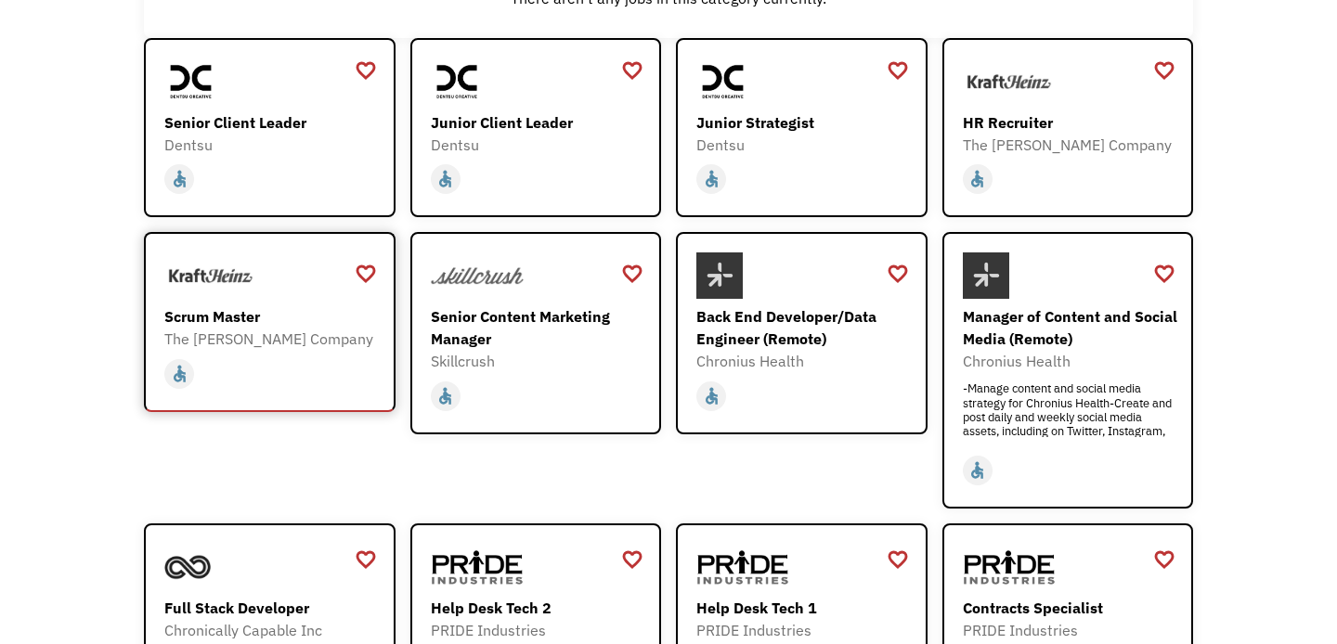
scroll to position [278, 0]
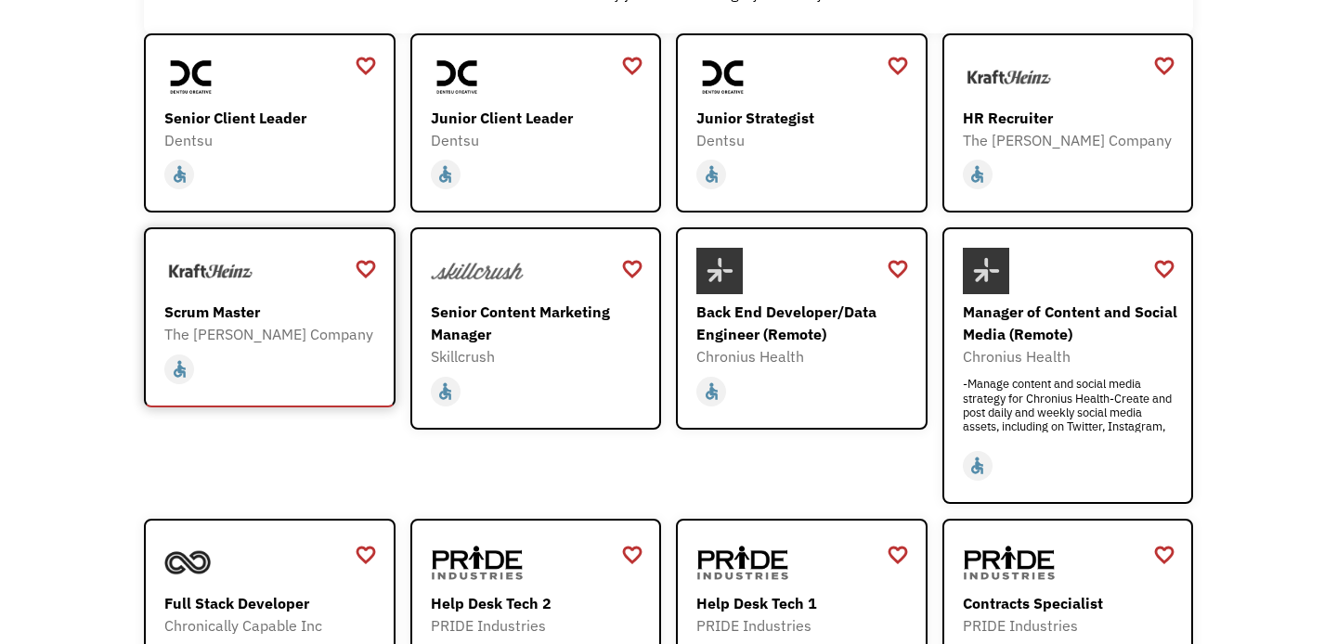
click at [217, 336] on div "The [PERSON_NAME] Company" at bounding box center [271, 334] width 215 height 22
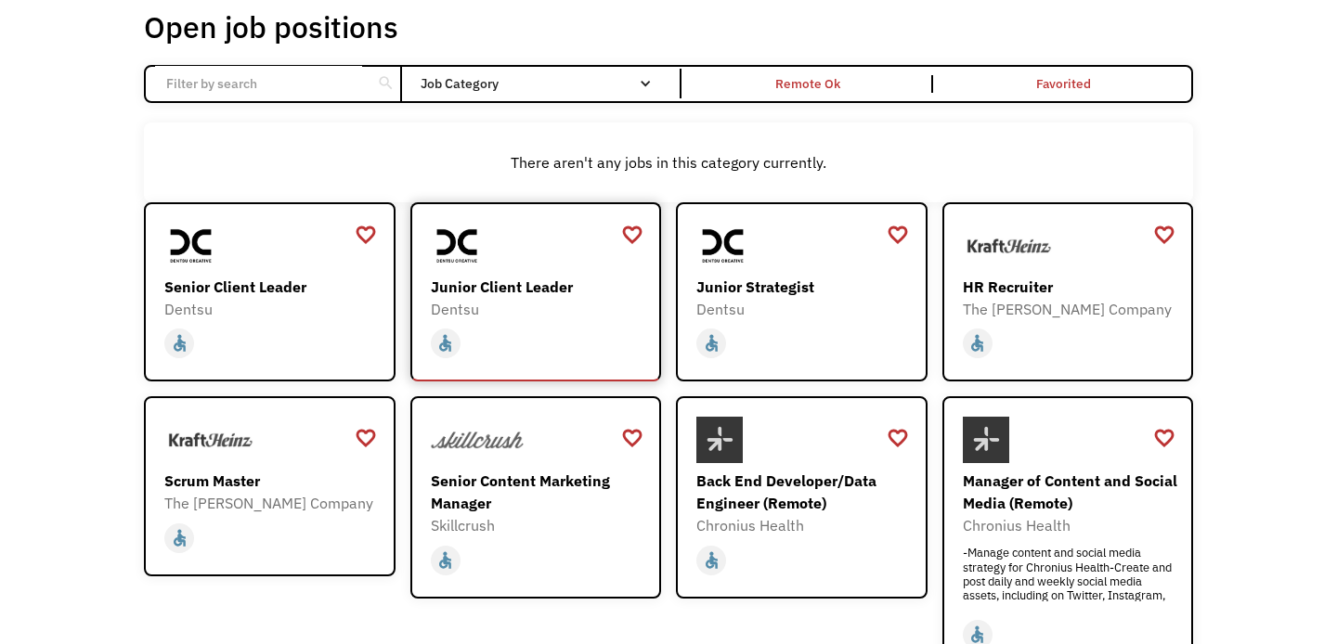
scroll to position [107, 0]
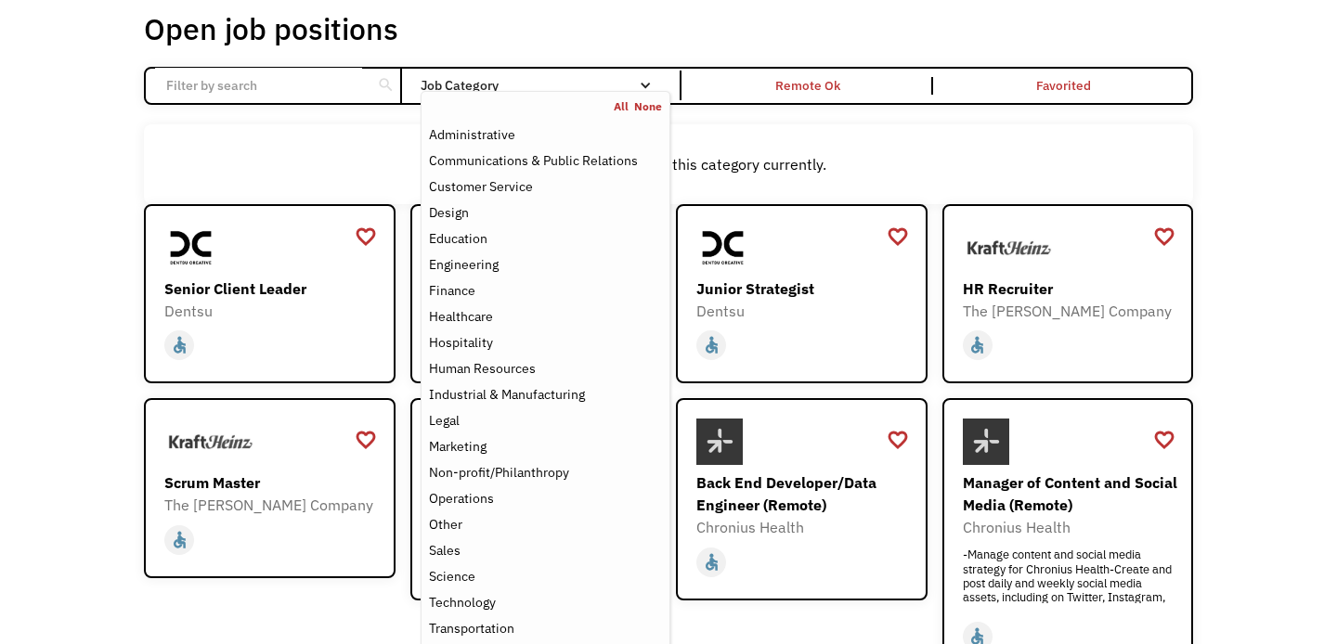
click at [581, 89] on div "Job Category" at bounding box center [546, 85] width 250 height 13
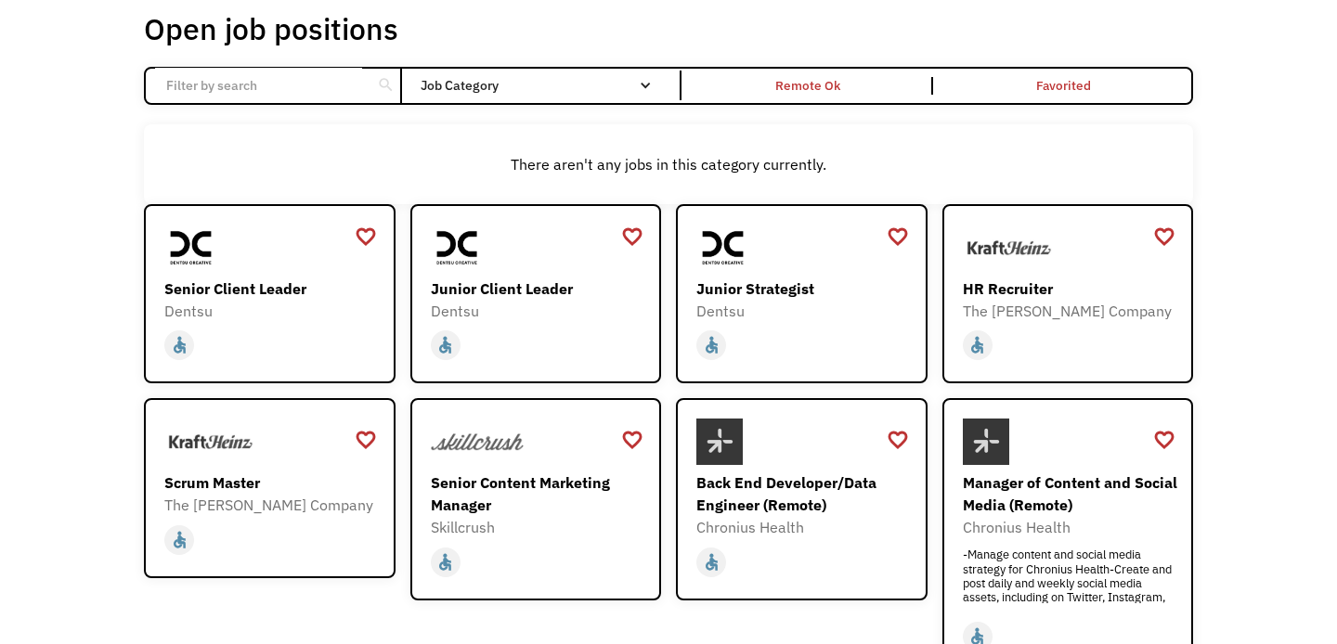
click at [581, 89] on div "Job Category" at bounding box center [546, 85] width 250 height 13
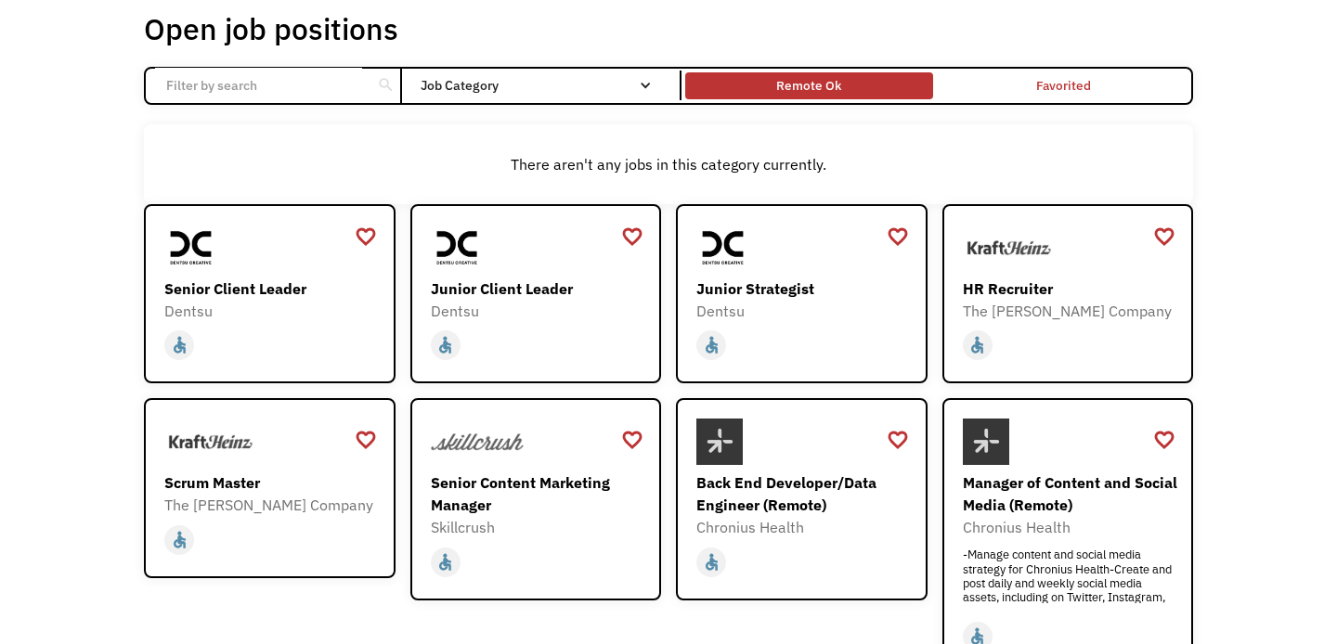
click at [845, 79] on div "Remote Ok" at bounding box center [808, 86] width 247 height 19
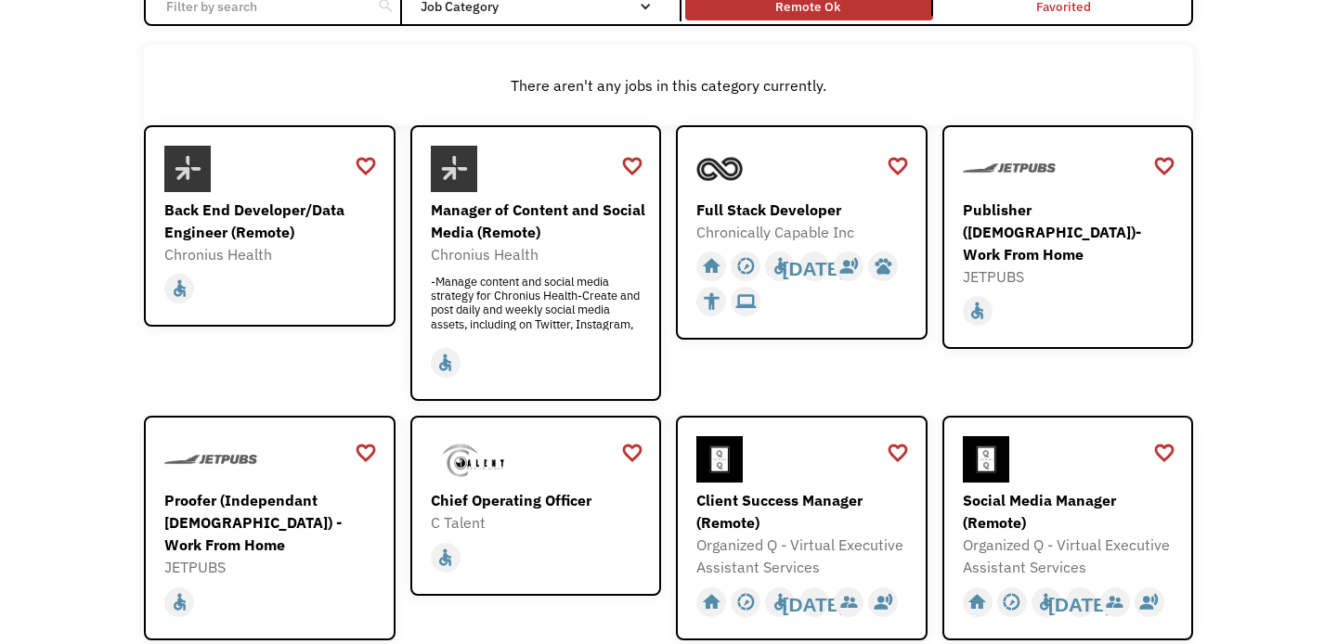
scroll to position [188, 0]
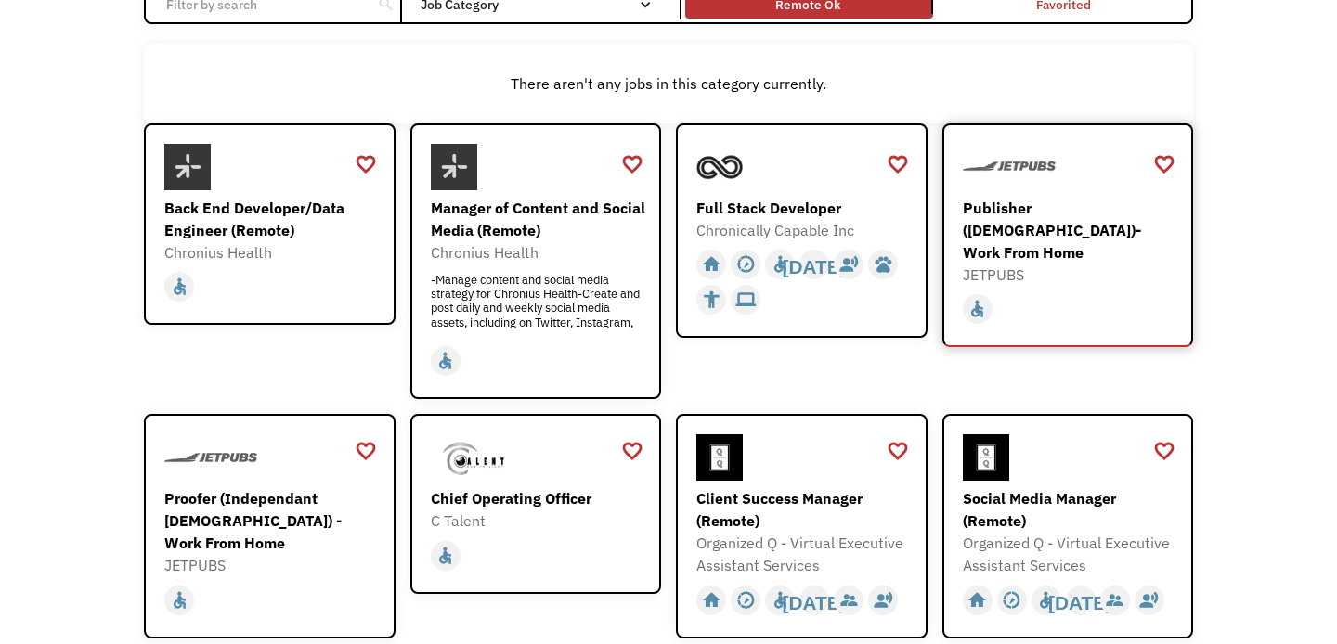
click at [1084, 292] on div "home slow_motion_video accessible today not_interested supervisor_account recor…" at bounding box center [1070, 309] width 215 height 35
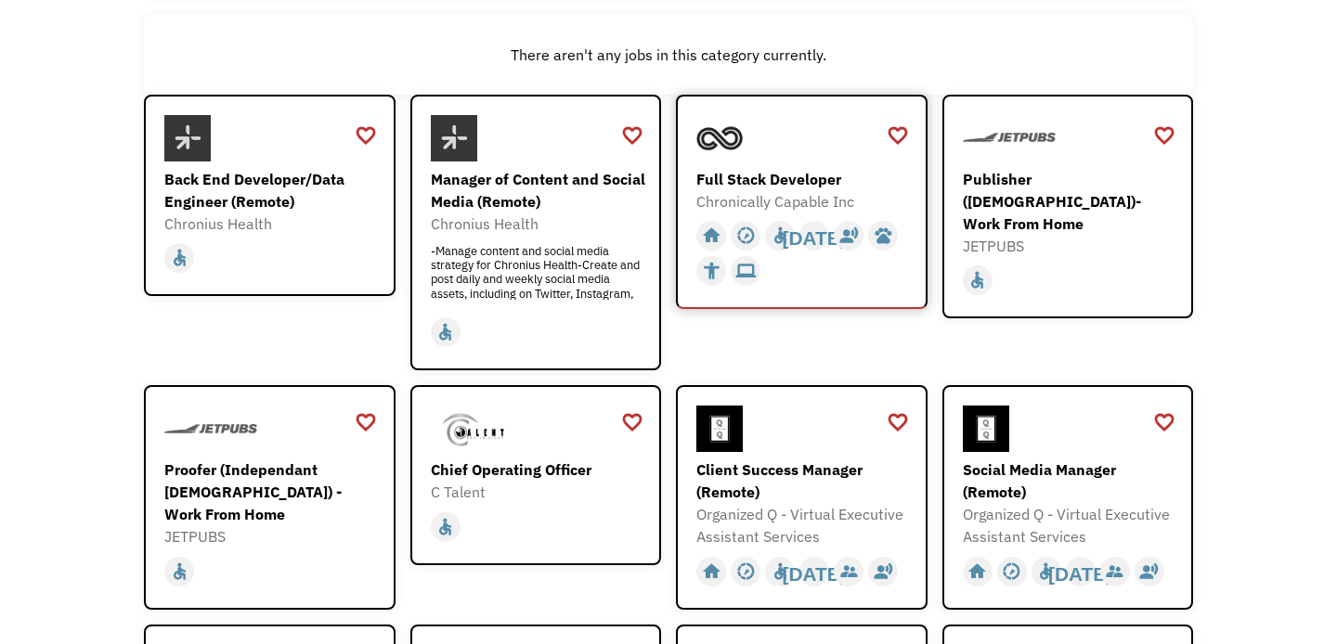
click at [731, 175] on div "Full Stack Developer" at bounding box center [803, 179] width 215 height 22
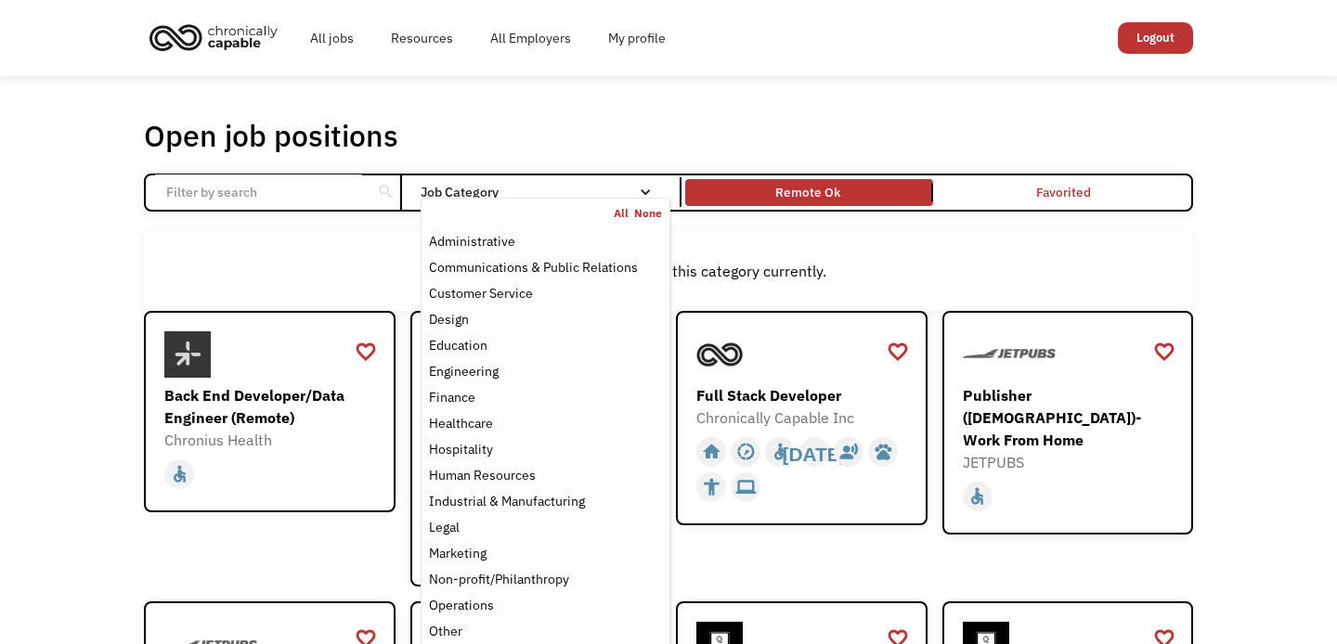
click at [546, 180] on div "Job Category" at bounding box center [546, 192] width 250 height 30
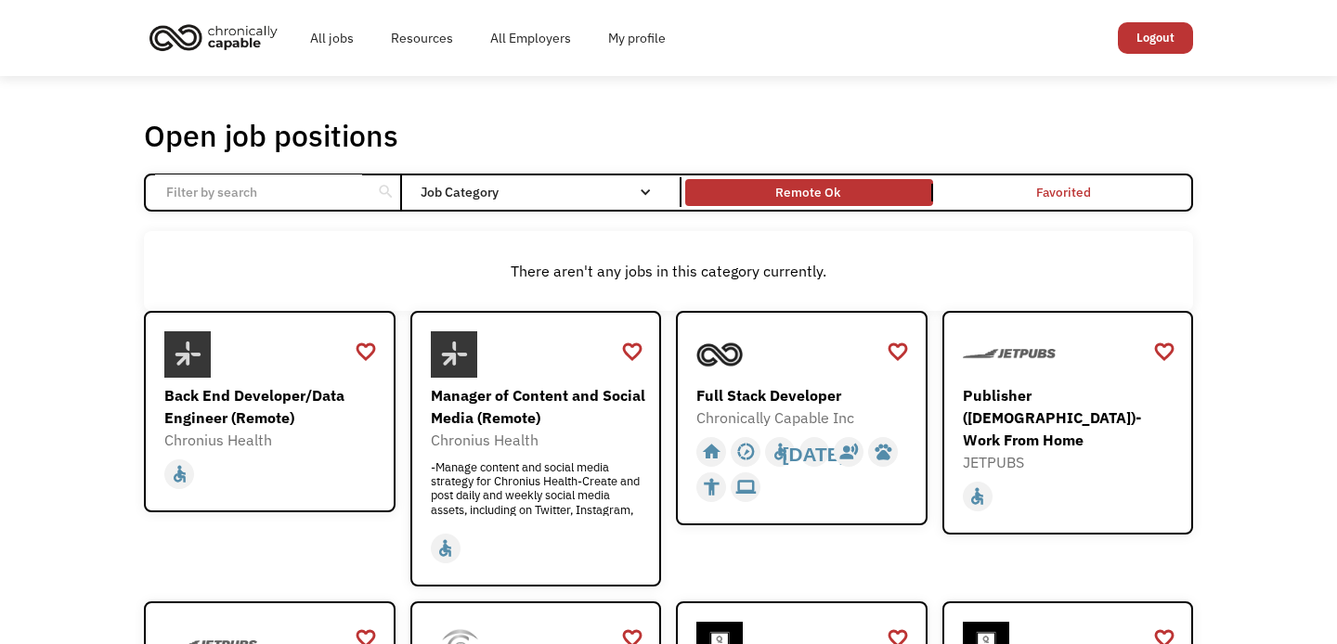
click at [546, 180] on div "Job Category" at bounding box center [546, 192] width 250 height 30
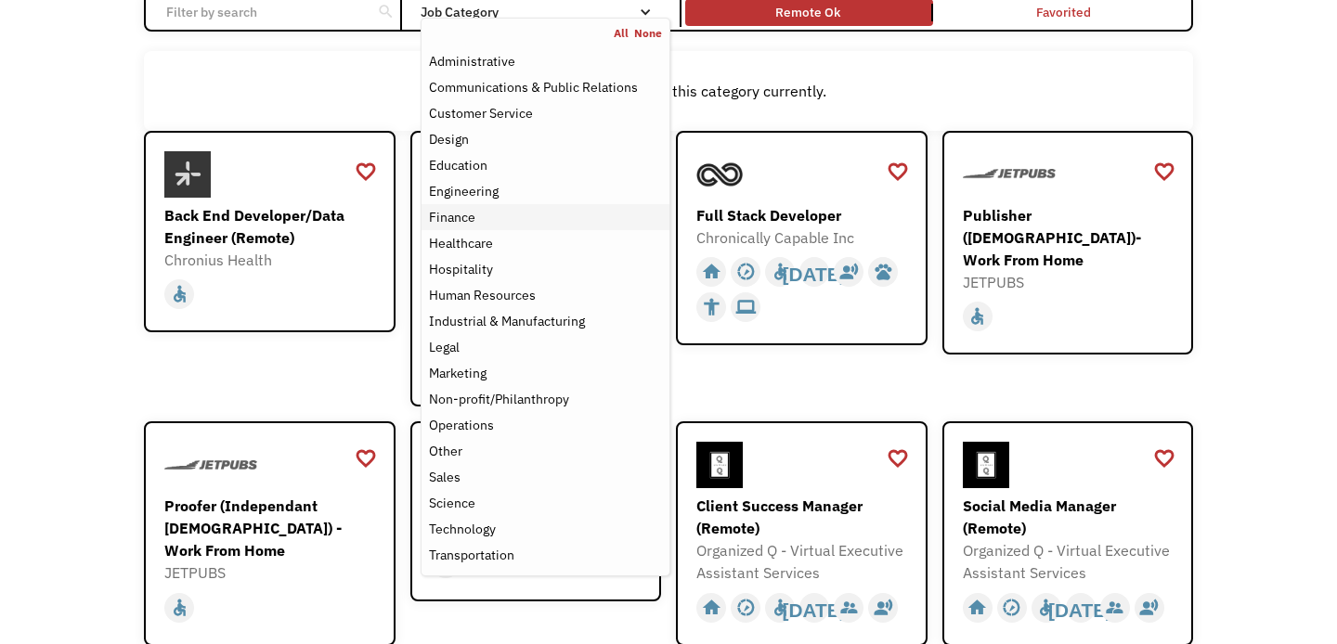
scroll to position [187, 0]
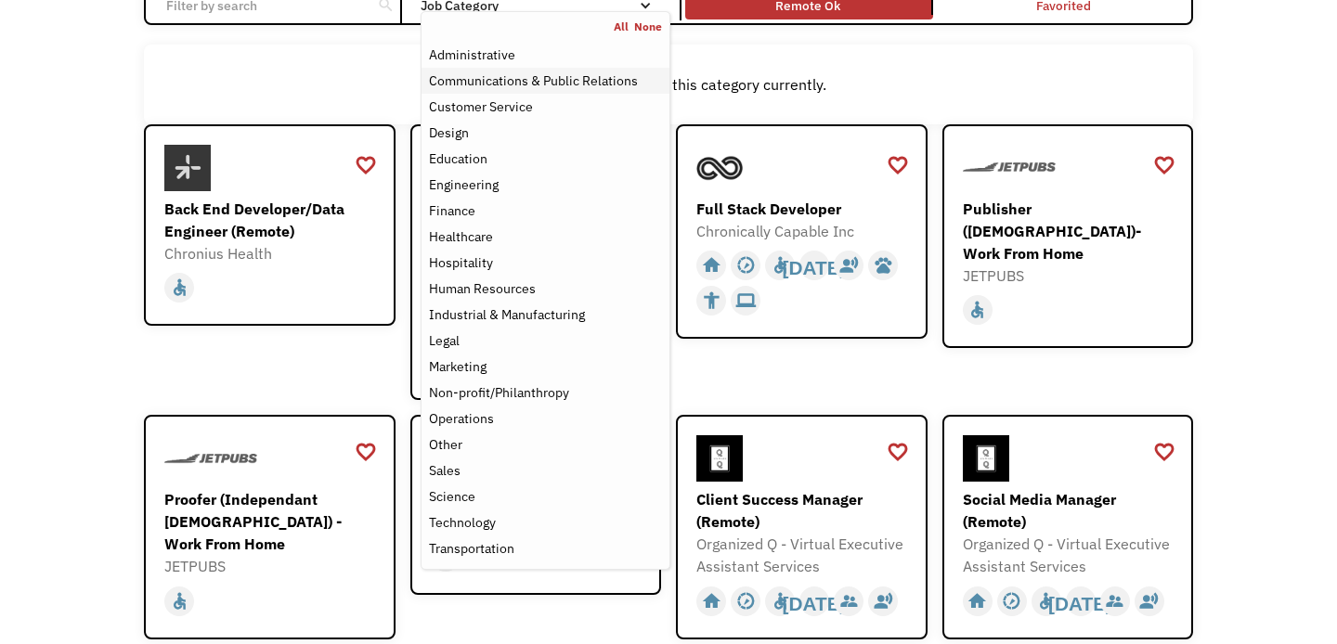
click at [552, 90] on div "Communications & Public Relations" at bounding box center [533, 81] width 209 height 22
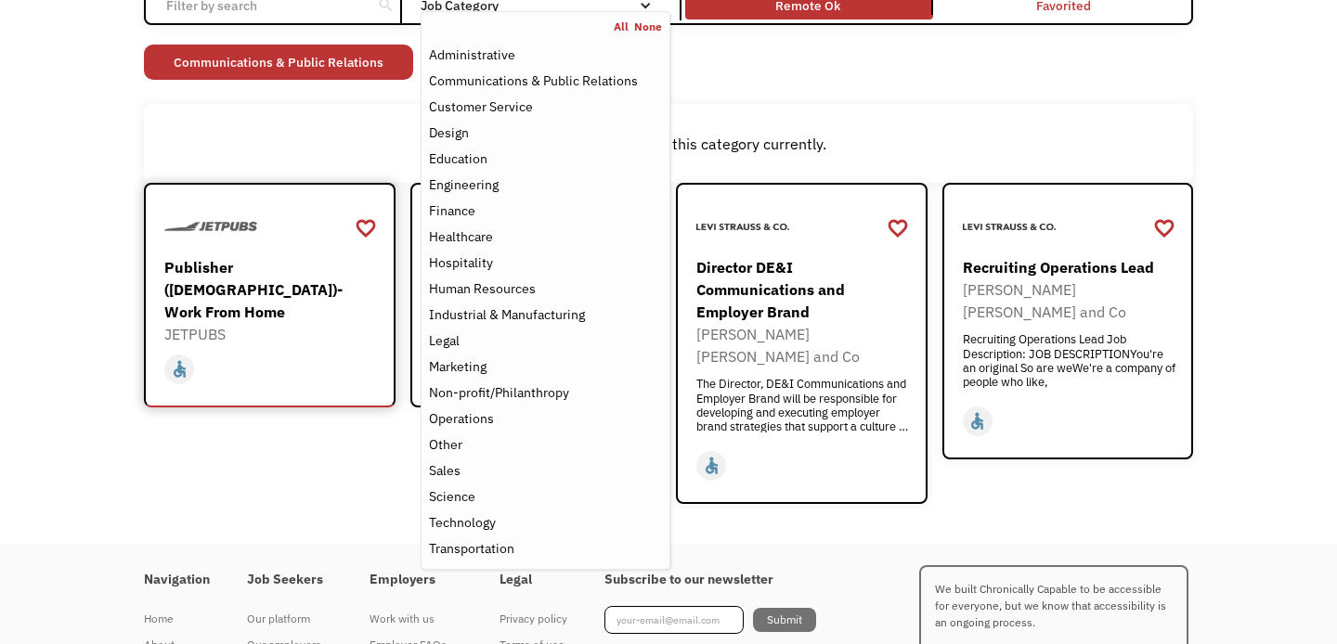
click at [292, 188] on link "Publisher (Independent Contractor)- Work From Home JETPUBS https://go.apply.ci/…" at bounding box center [270, 295] width 252 height 225
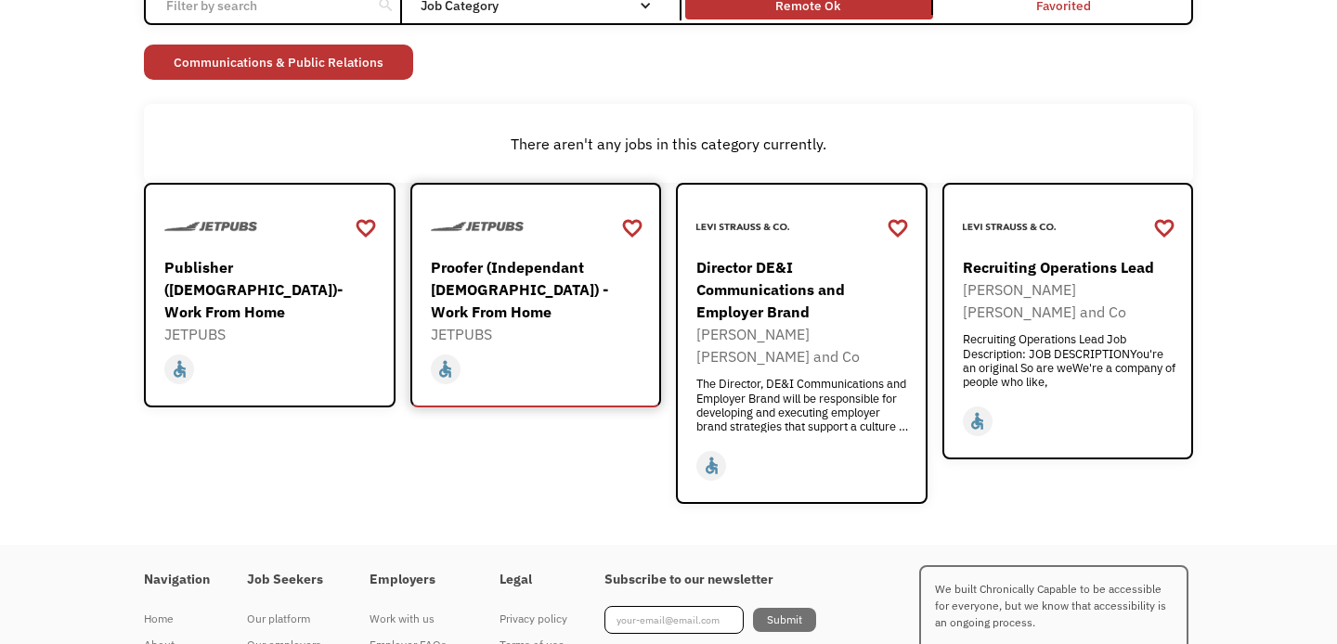
click at [568, 288] on div "Proofer (Independant [DEMOGRAPHIC_DATA]) - Work From Home" at bounding box center [538, 289] width 215 height 67
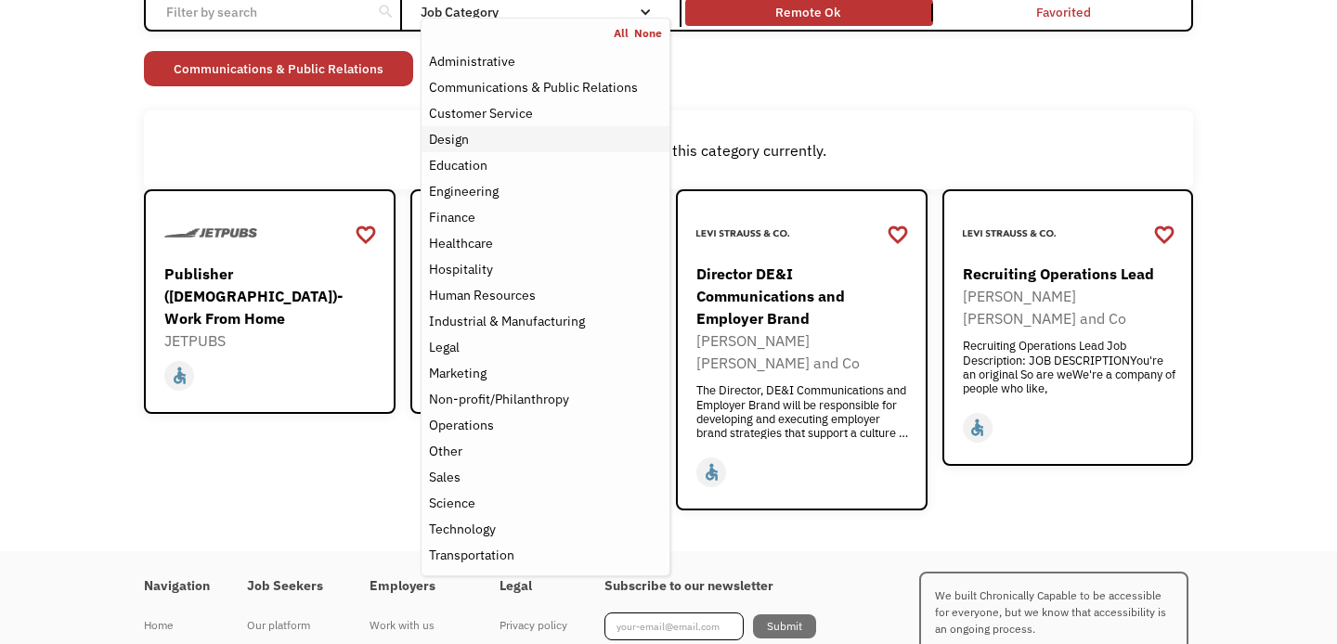
scroll to position [182, 0]
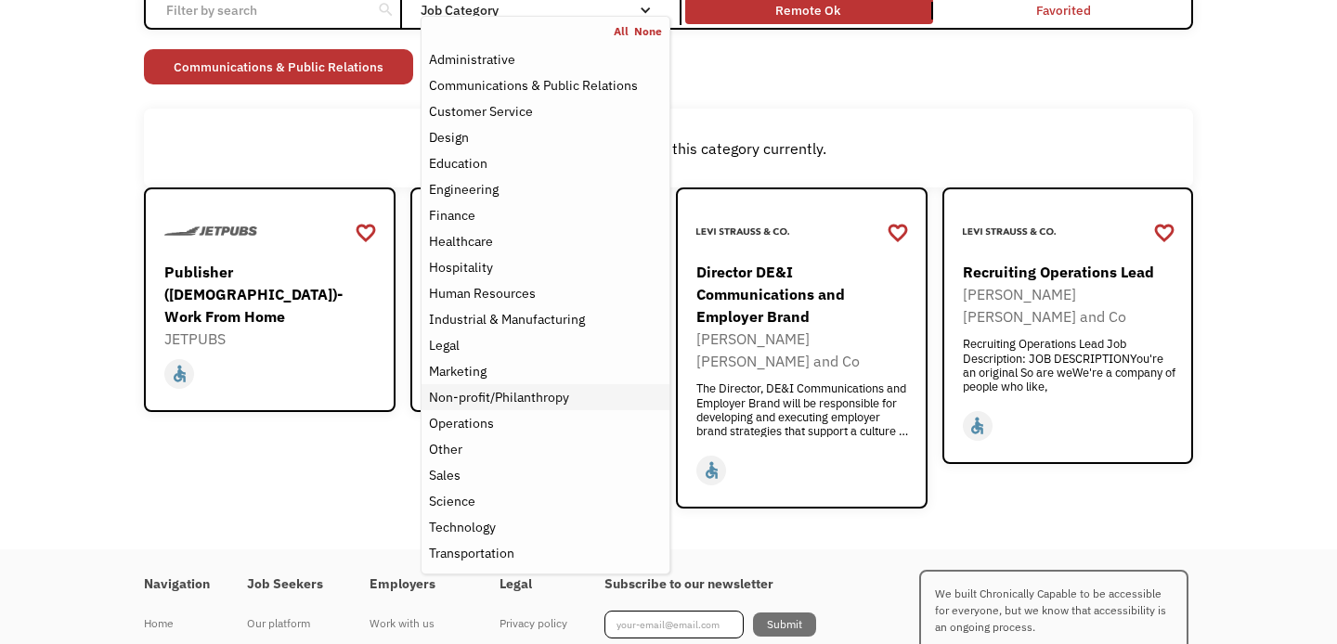
click at [576, 400] on div "Non-profit/Philanthropy" at bounding box center [545, 397] width 233 height 22
click at [461, 164] on div "Education" at bounding box center [458, 163] width 58 height 22
click at [469, 139] on div "Design" at bounding box center [545, 137] width 233 height 22
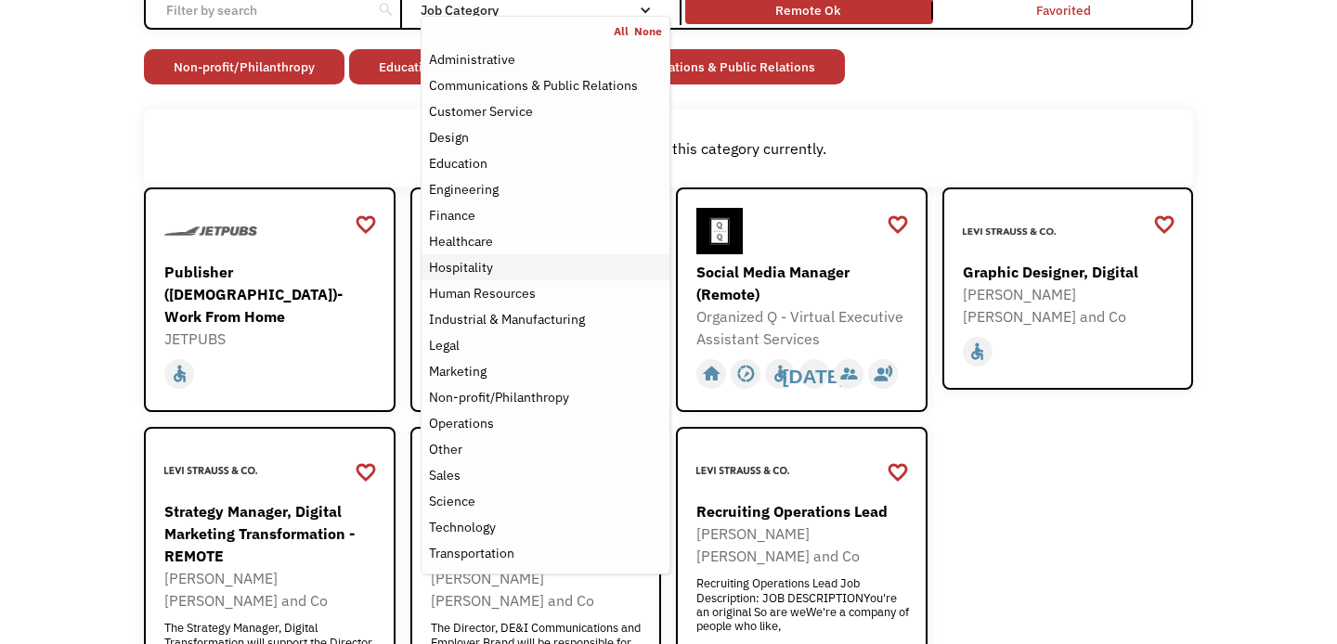
click at [526, 268] on div "Hospitality" at bounding box center [545, 267] width 233 height 22
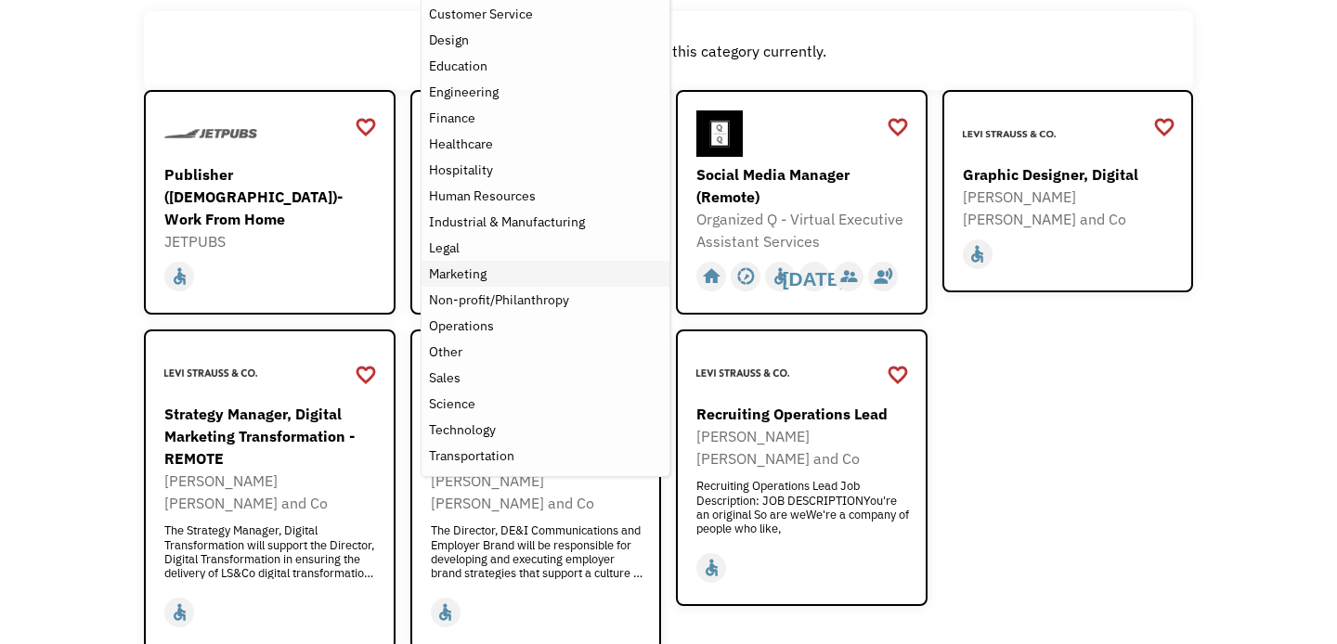
scroll to position [281, 0]
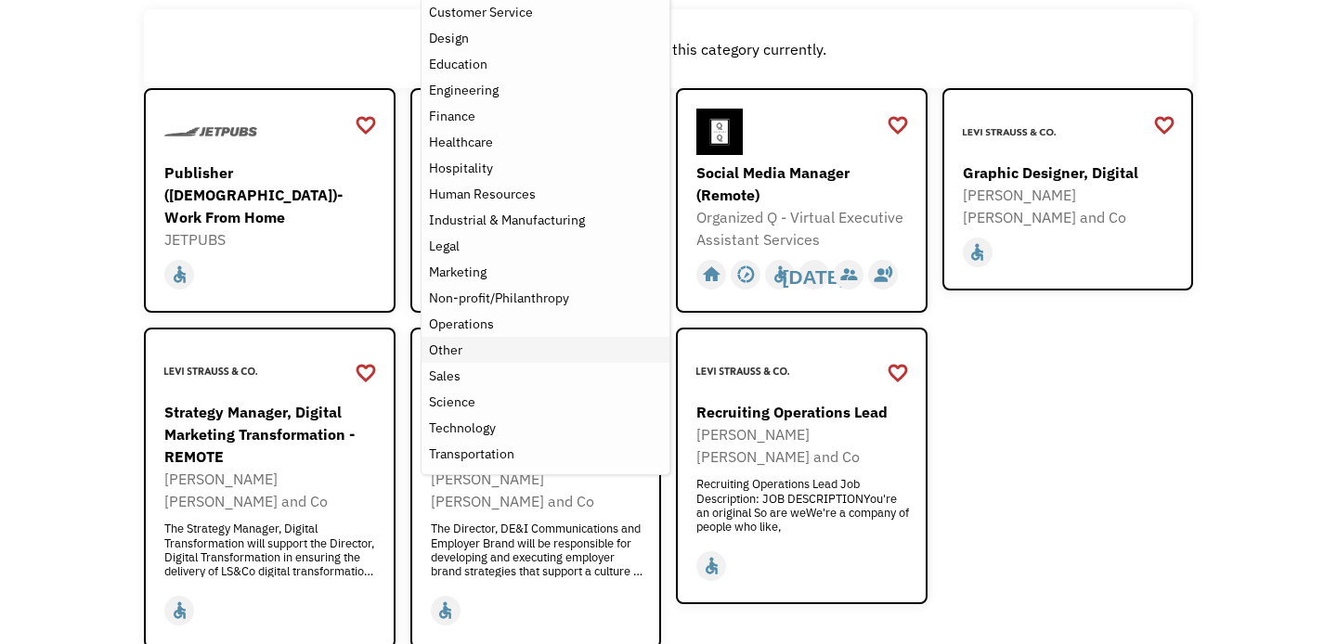
click at [543, 354] on div "Other" at bounding box center [545, 350] width 233 height 22
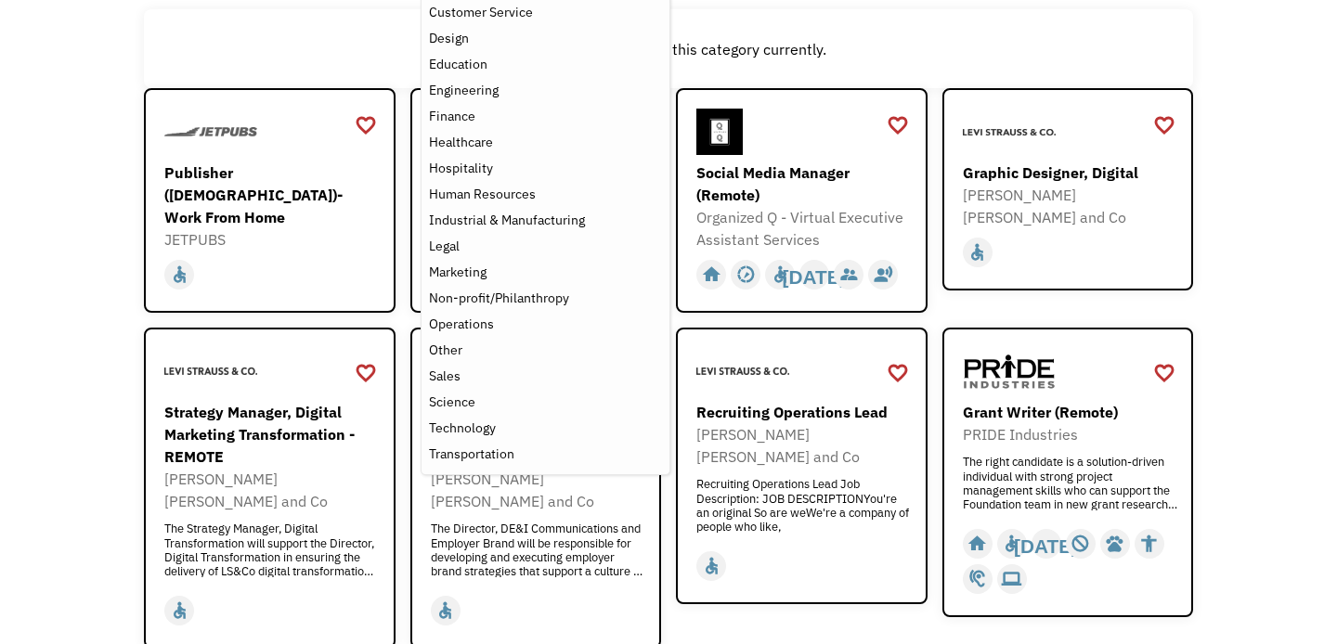
click at [1297, 376] on div "Open job positions You have X liked items Search search Filter by category Admi…" at bounding box center [668, 242] width 1337 height 895
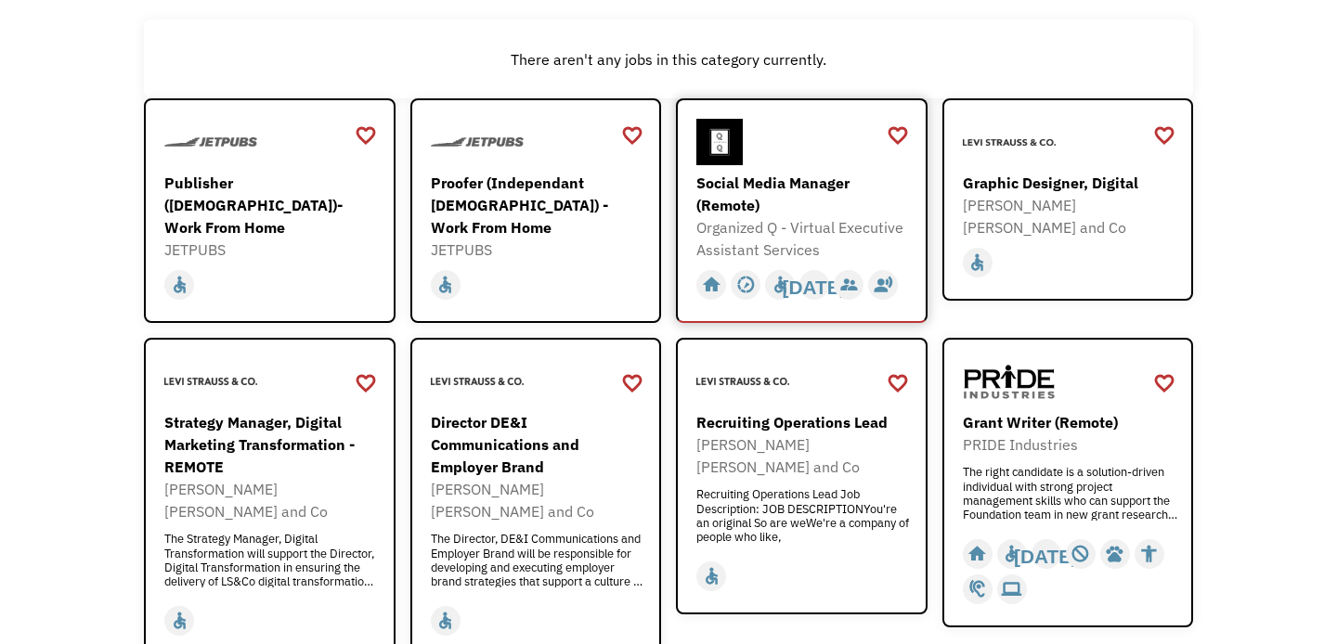
scroll to position [270, 0]
click at [784, 208] on div "Social Media Manager (Remote)" at bounding box center [803, 195] width 215 height 45
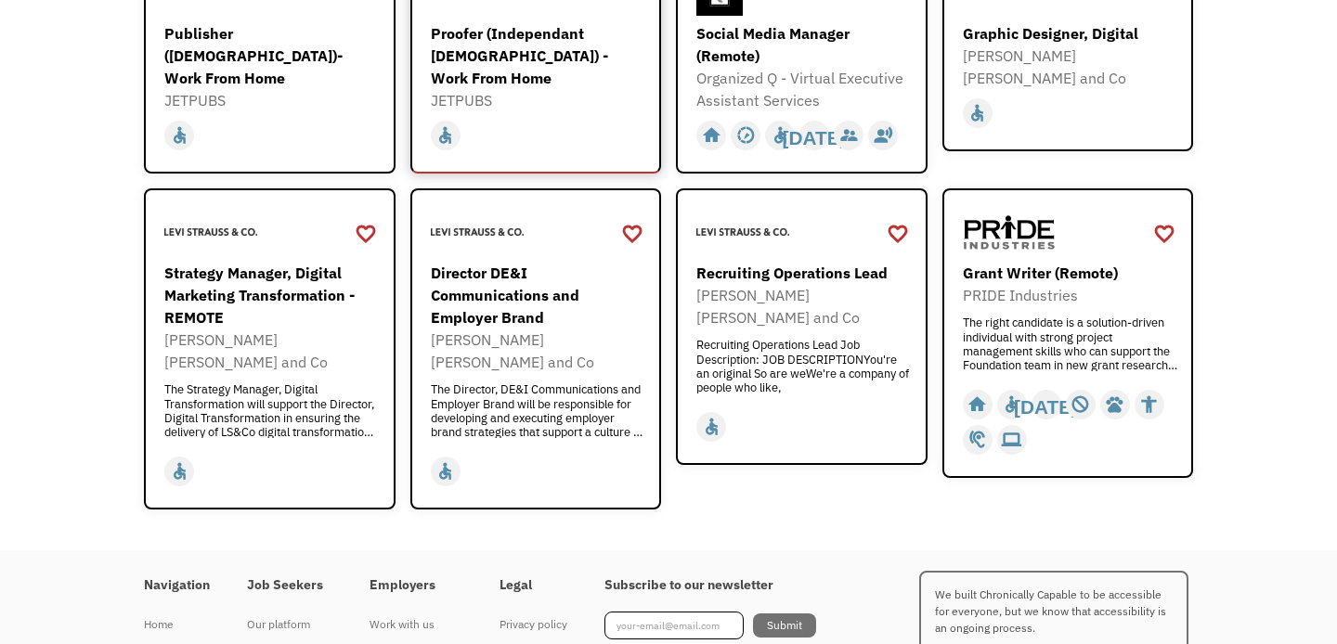
scroll to position [524, 0]
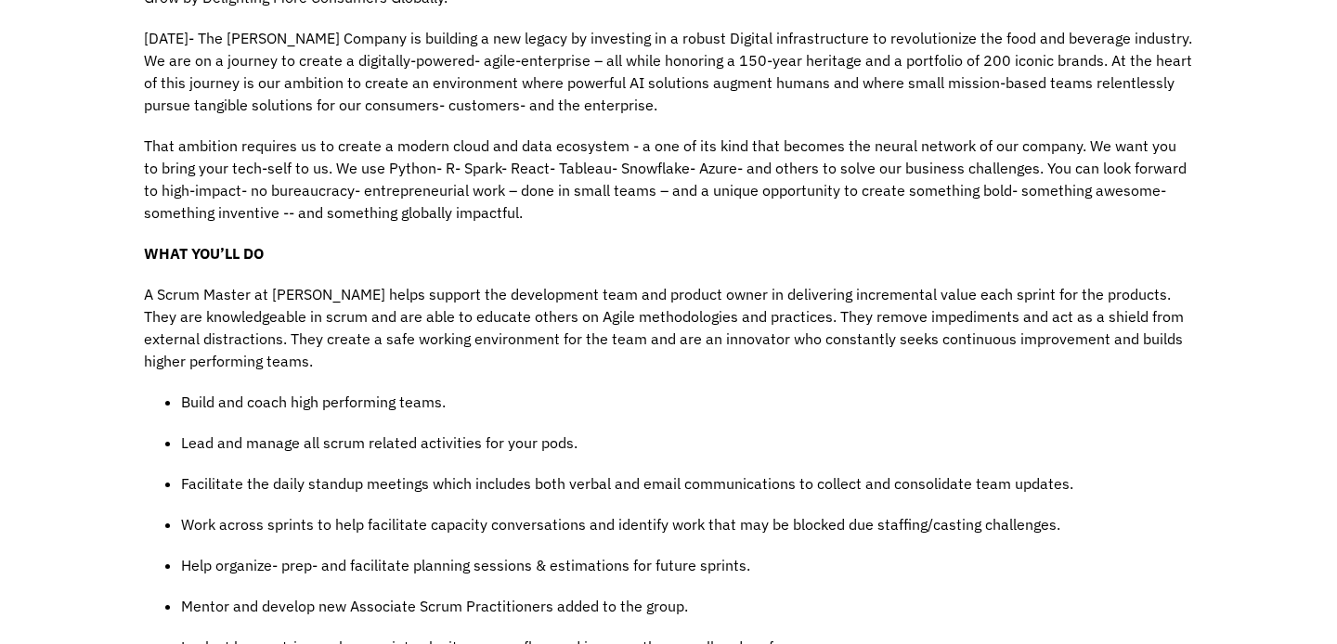
scroll to position [605, 0]
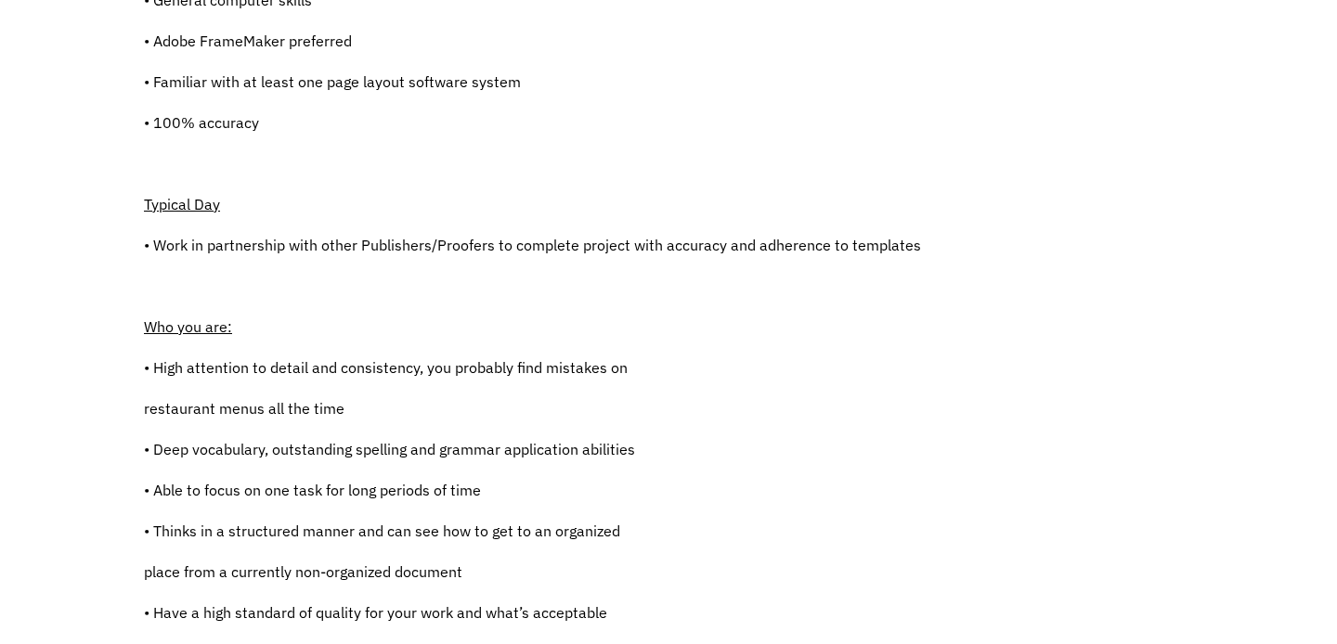
scroll to position [636, 0]
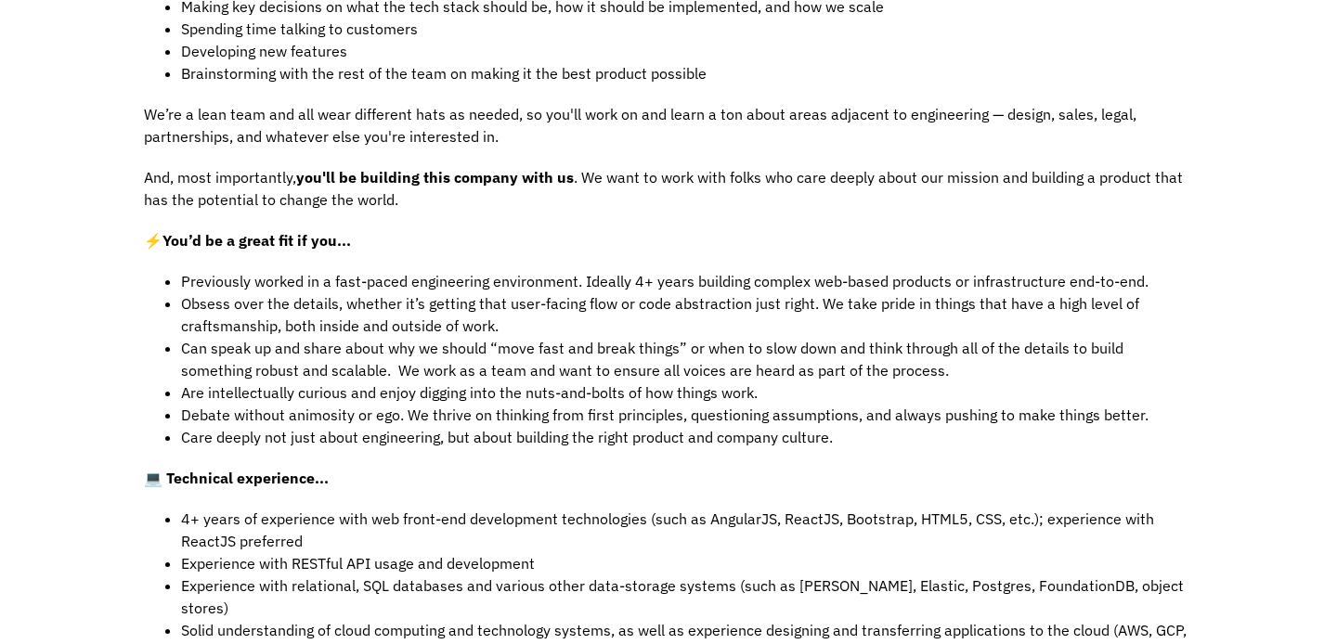
scroll to position [637, 0]
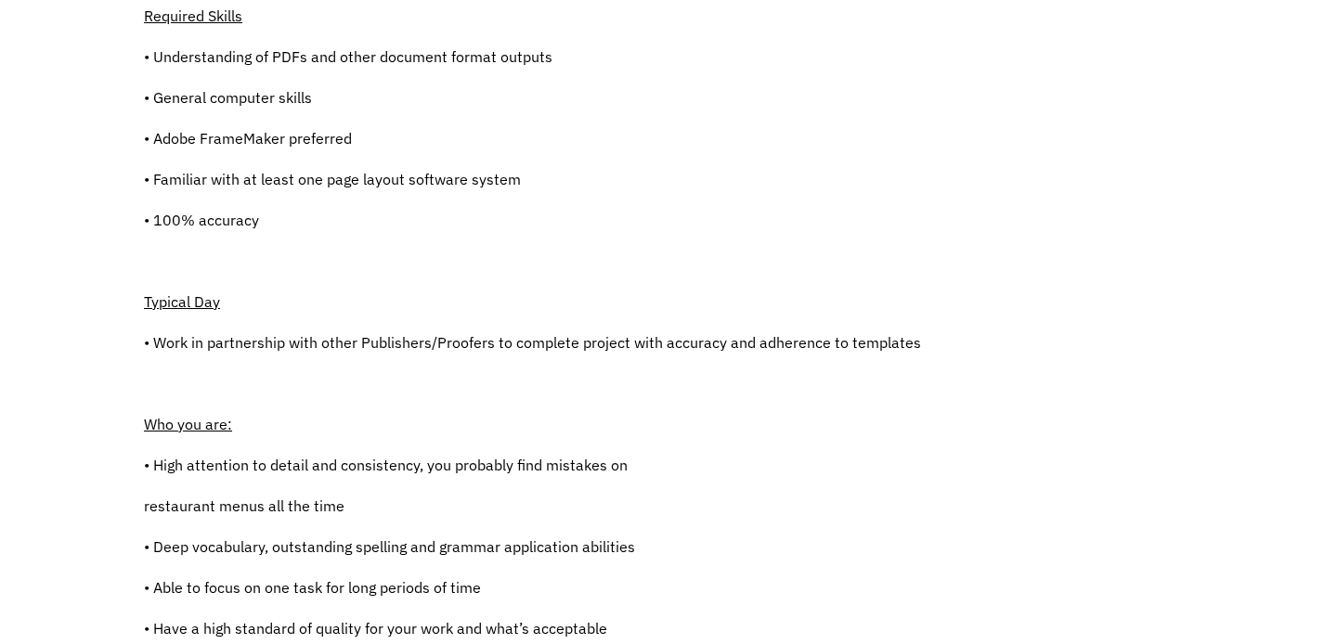
scroll to position [496, 0]
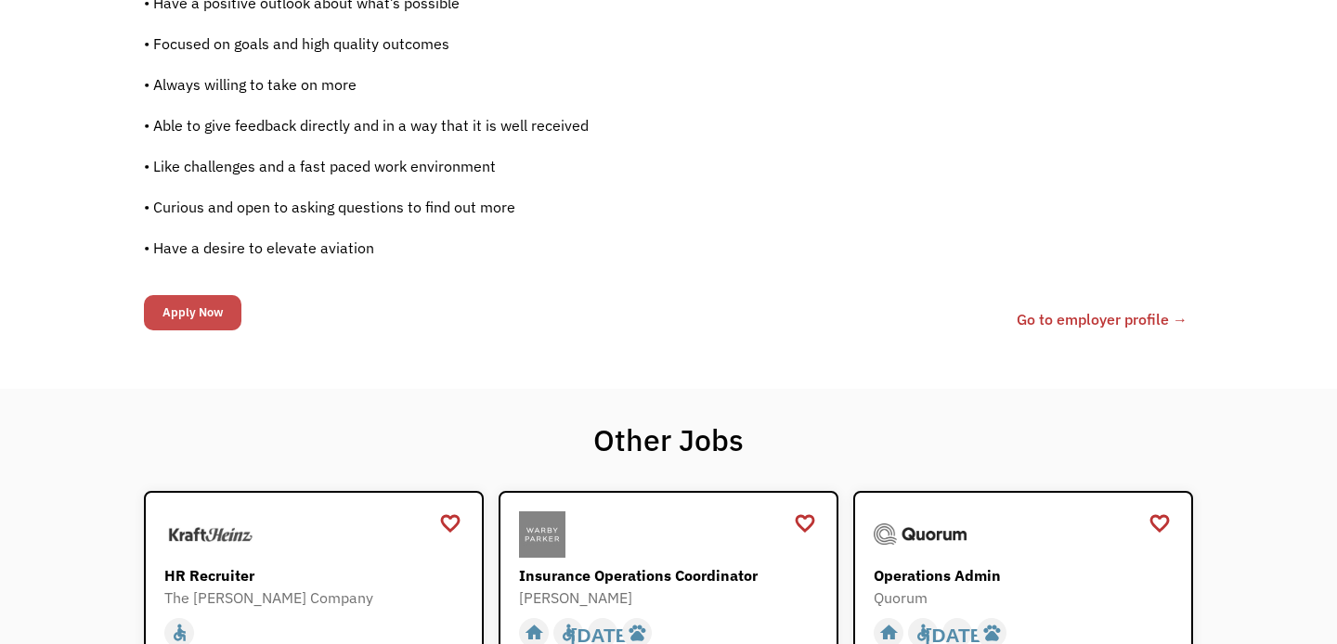
click at [184, 312] on input "Apply Now" at bounding box center [192, 312] width 97 height 35
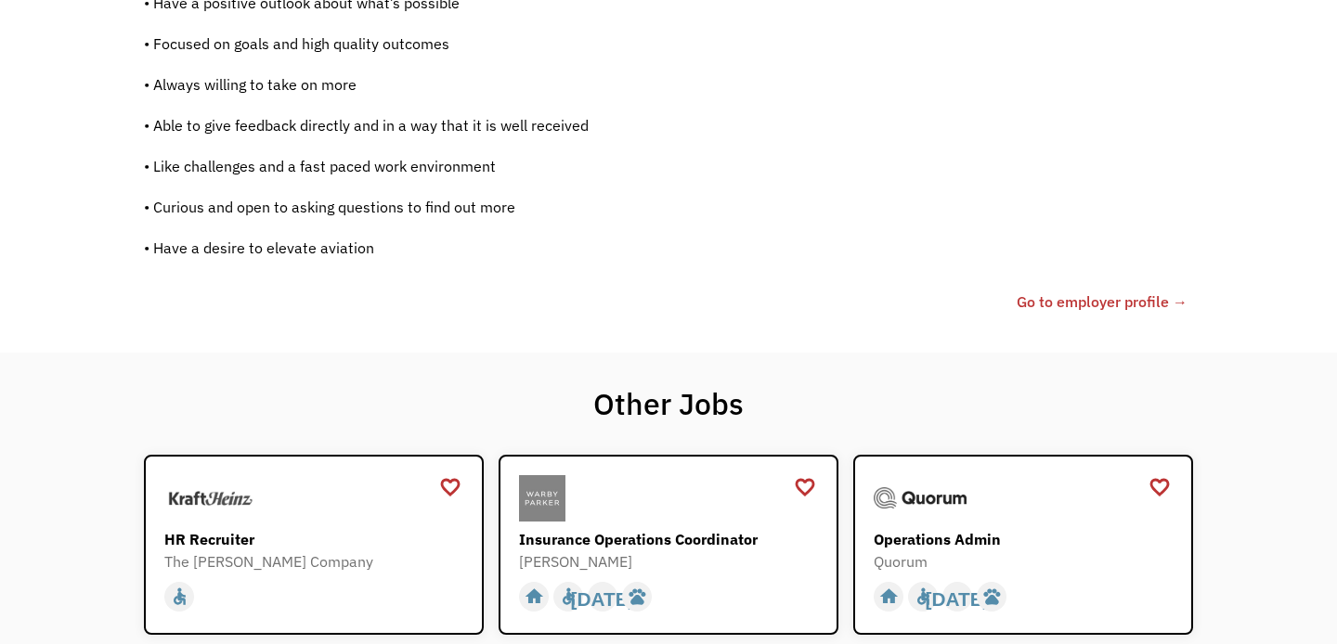
scroll to position [1446, 0]
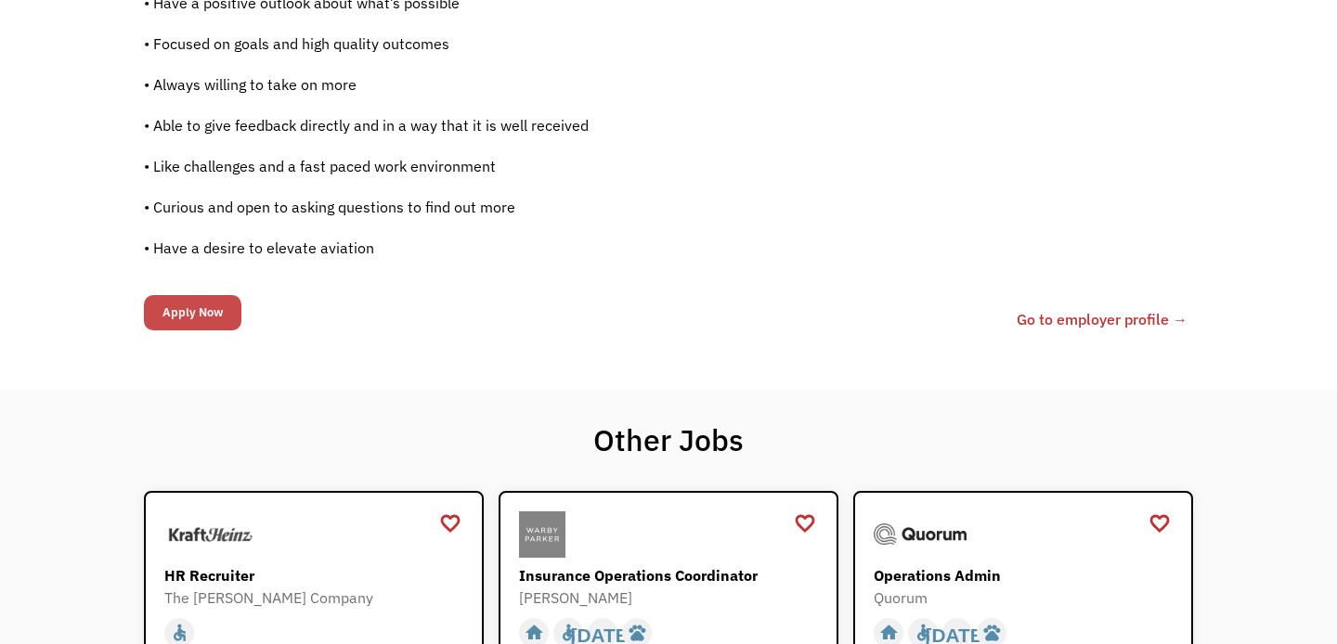
click at [194, 311] on input "Apply Now" at bounding box center [192, 312] width 97 height 35
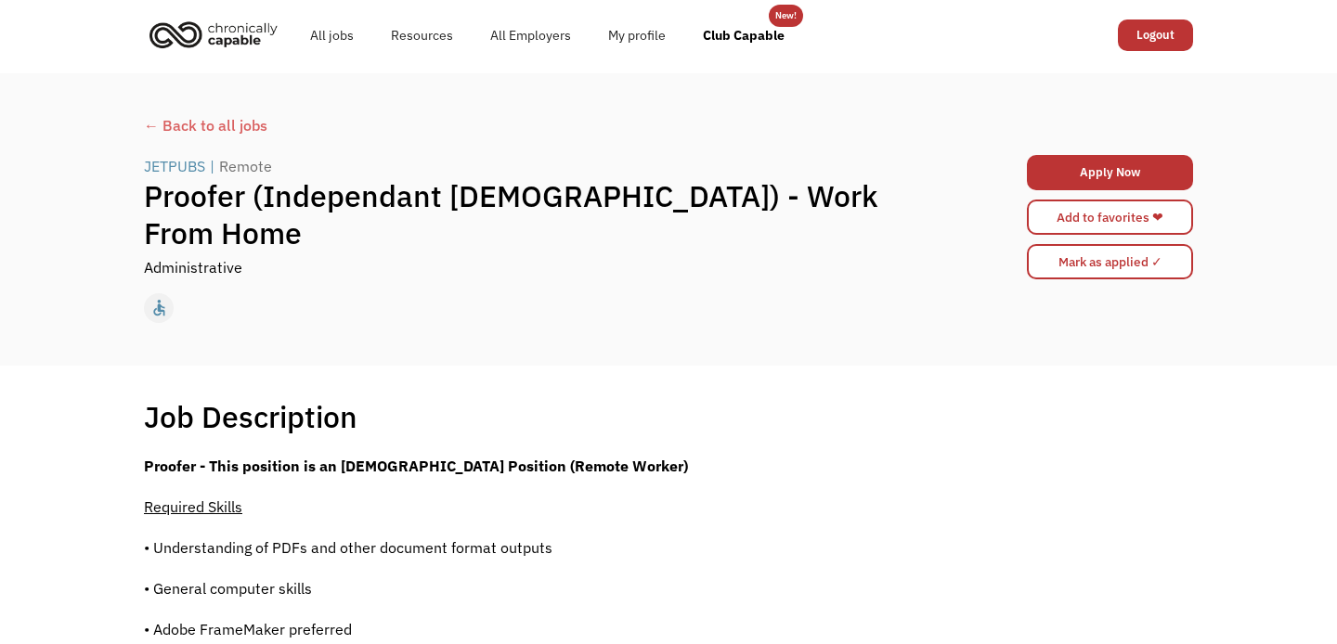
scroll to position [0, 0]
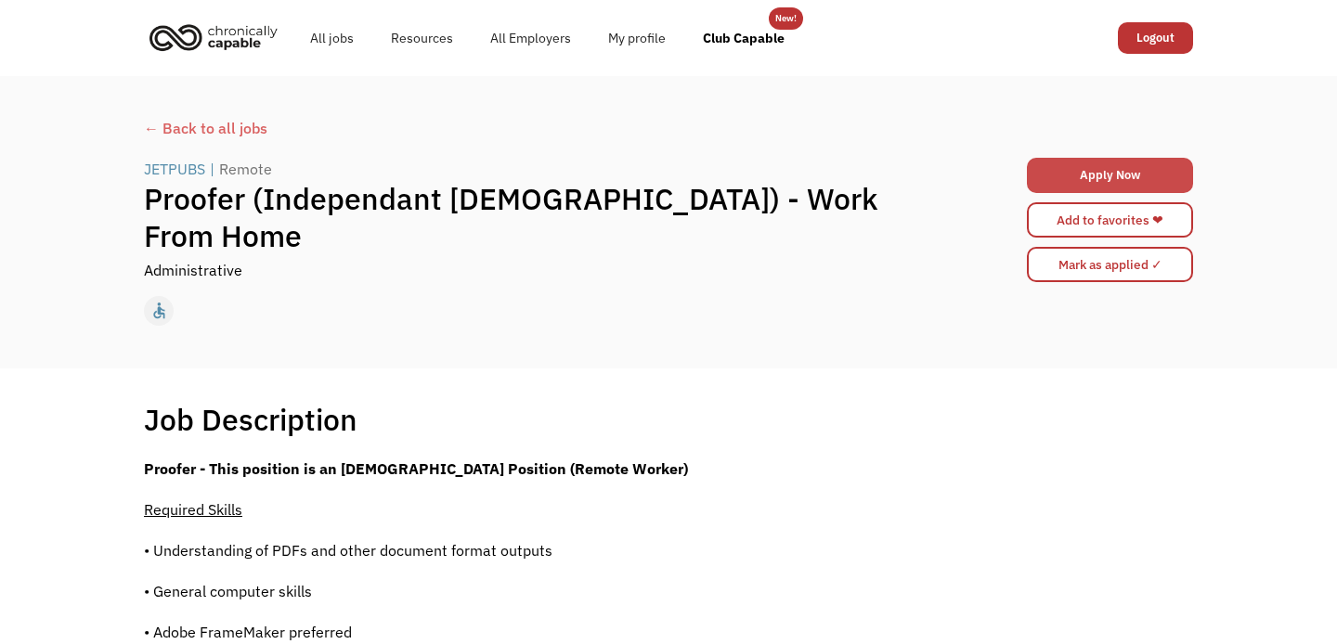
click at [1083, 178] on link "Apply Now" at bounding box center [1110, 175] width 166 height 35
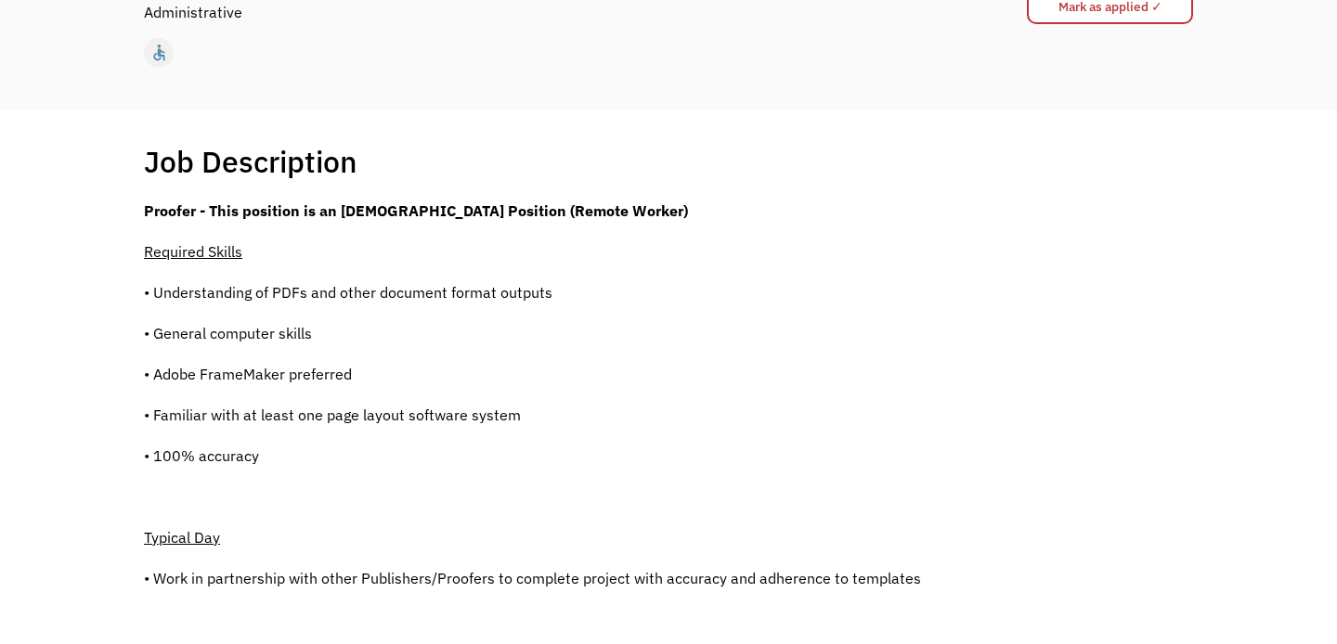
scroll to position [280, 0]
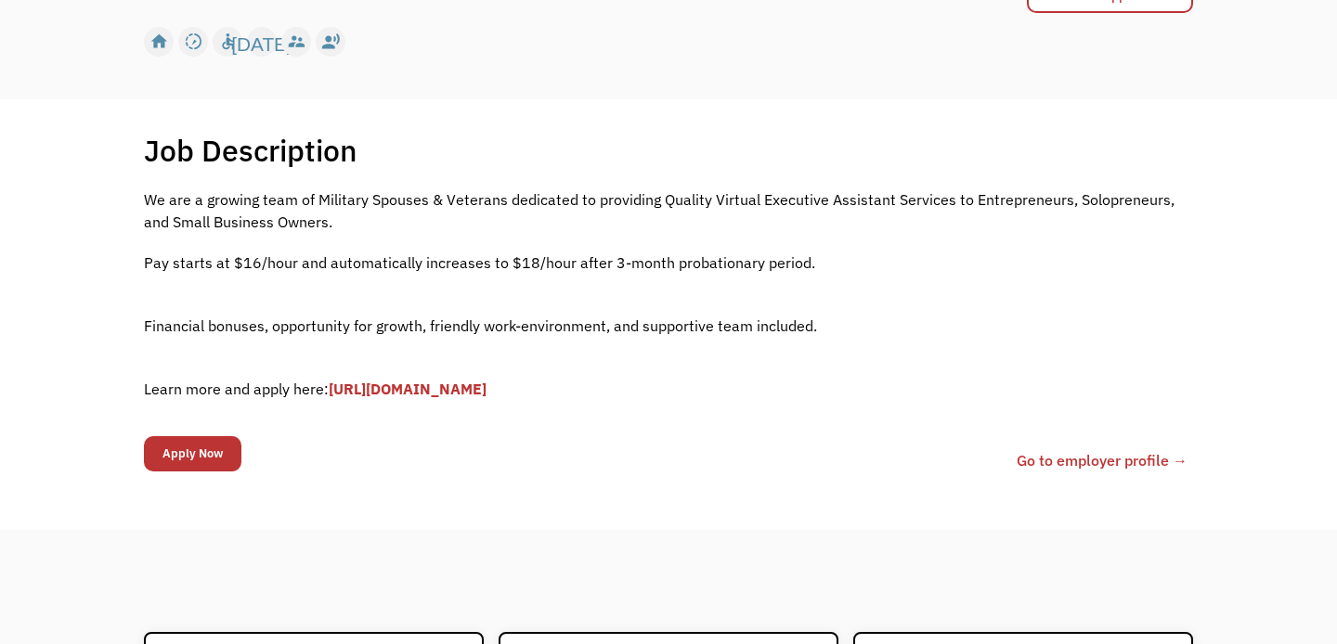
scroll to position [280, 0]
